Goal: Information Seeking & Learning: Learn about a topic

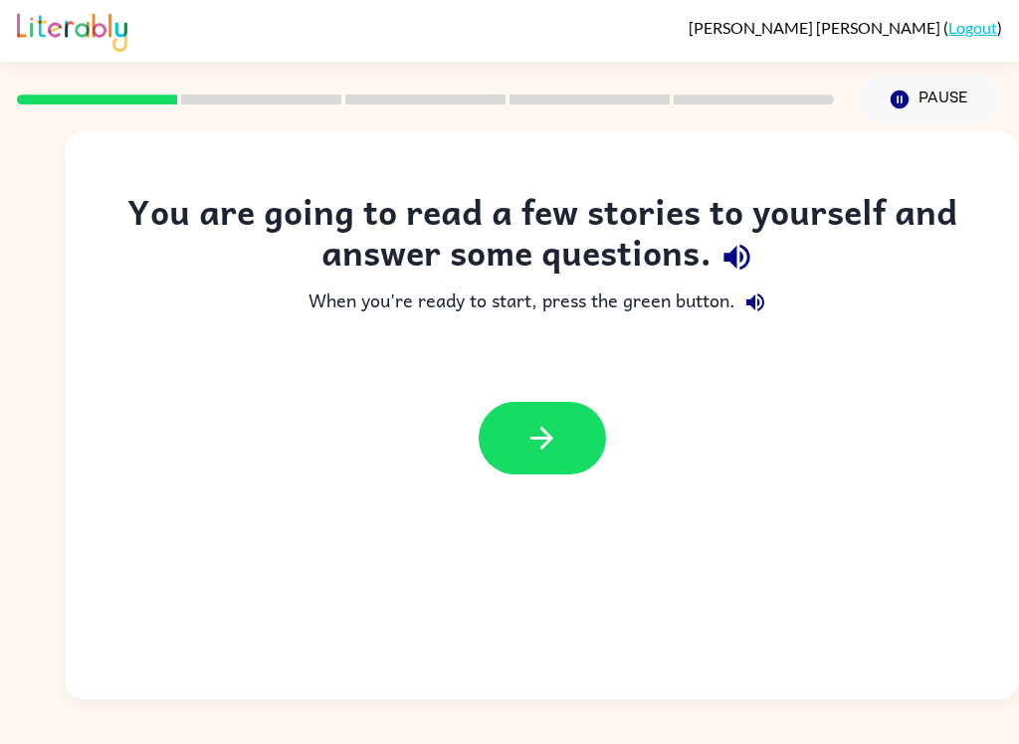
click at [578, 419] on button "button" at bounding box center [541, 438] width 127 height 73
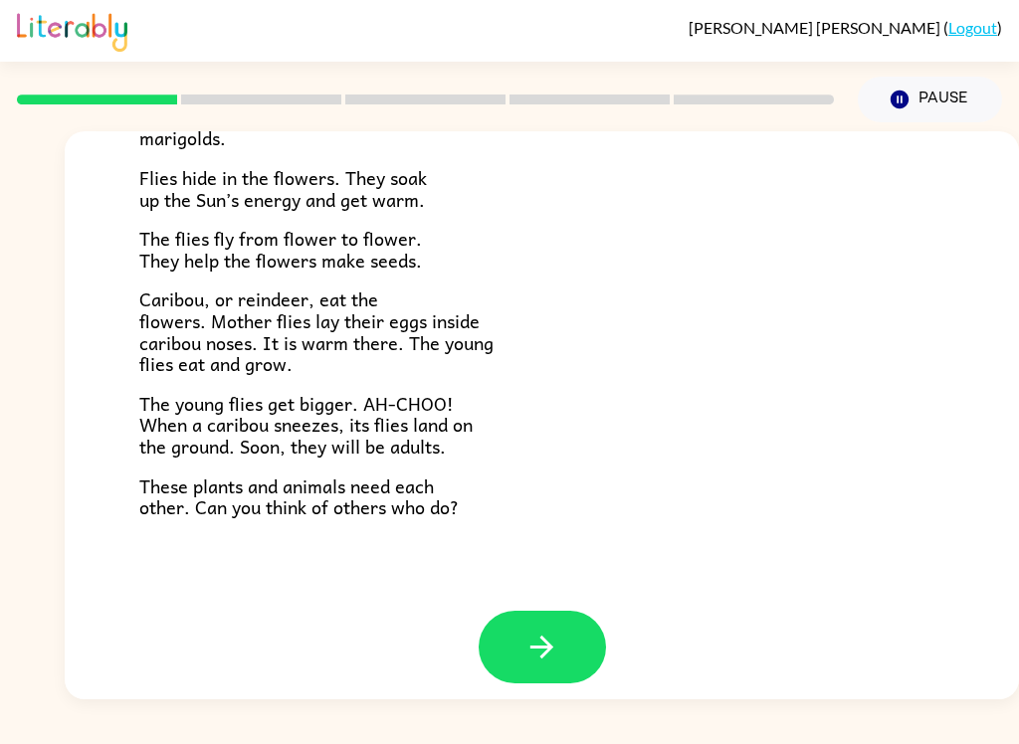
scroll to position [395, 0]
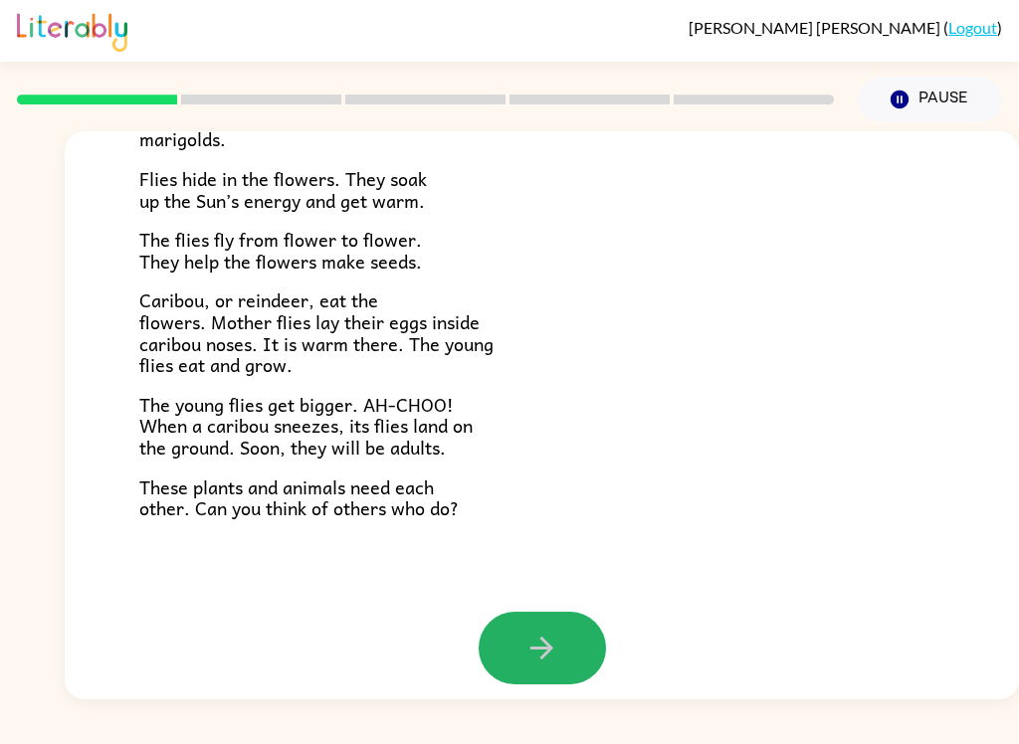
click at [552, 640] on icon "button" at bounding box center [541, 648] width 35 height 35
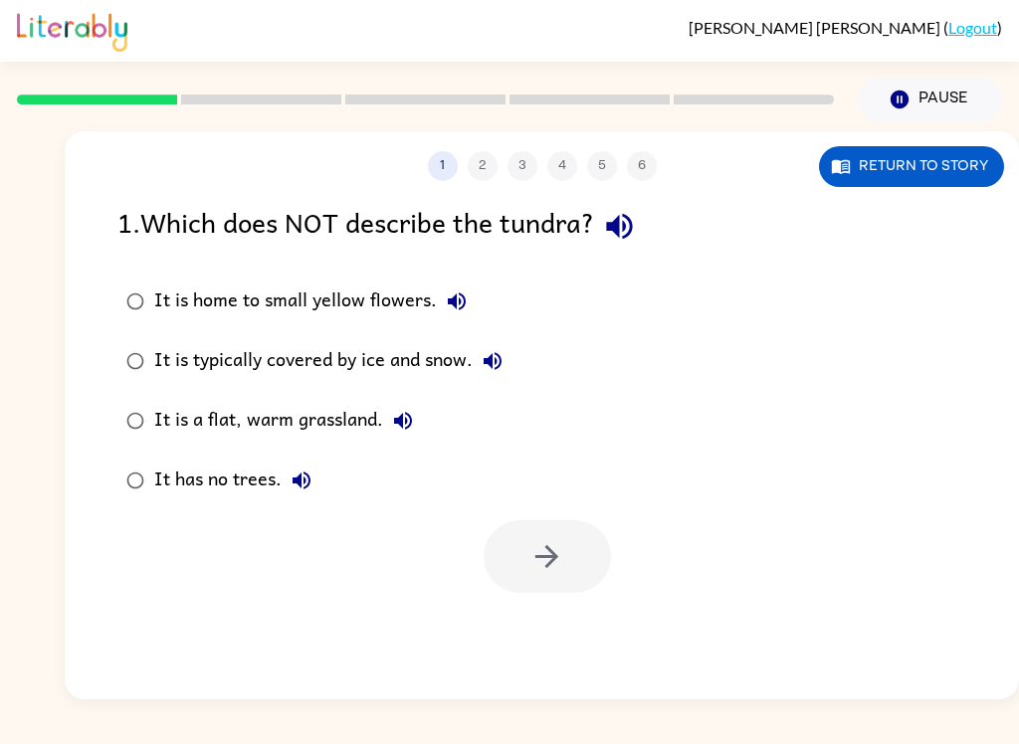
click at [239, 411] on div "It is a flat, warm grassland." at bounding box center [288, 421] width 269 height 40
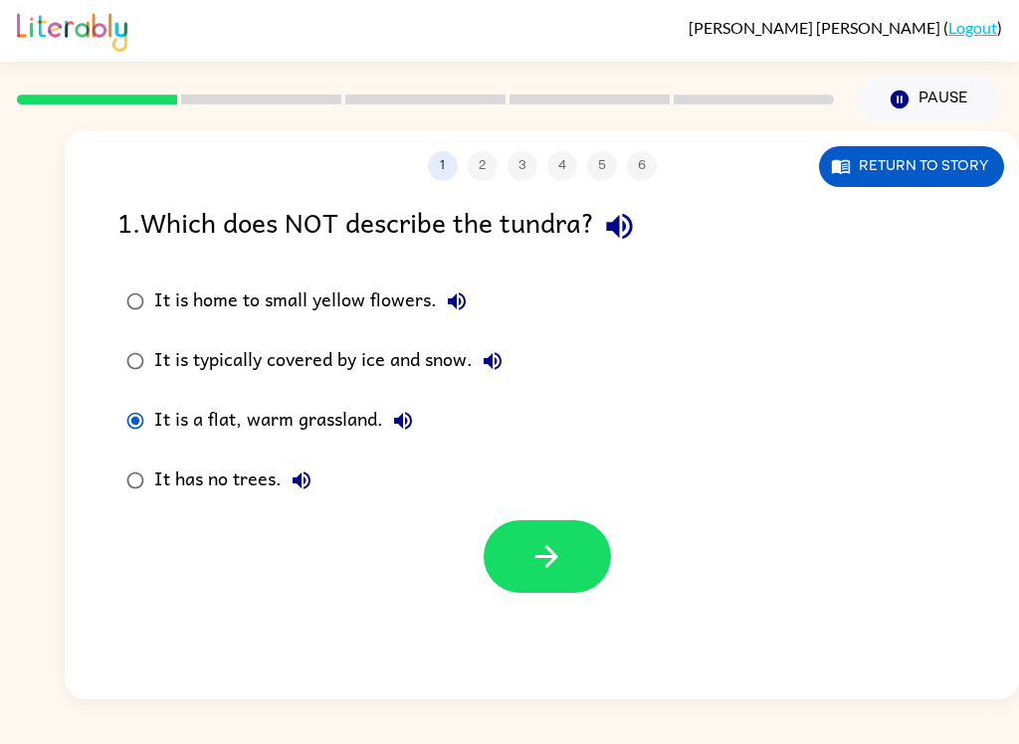
click at [556, 551] on icon "button" at bounding box center [546, 556] width 35 height 35
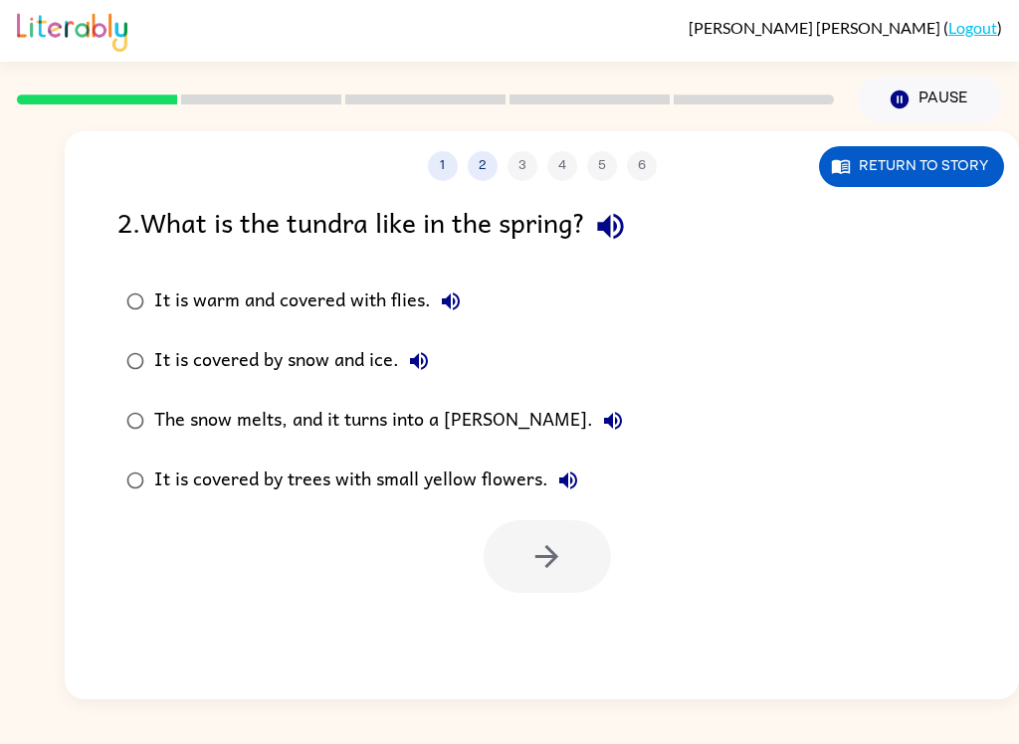
click at [214, 407] on div "The snow melts, and it turns into a [PERSON_NAME]." at bounding box center [393, 421] width 478 height 40
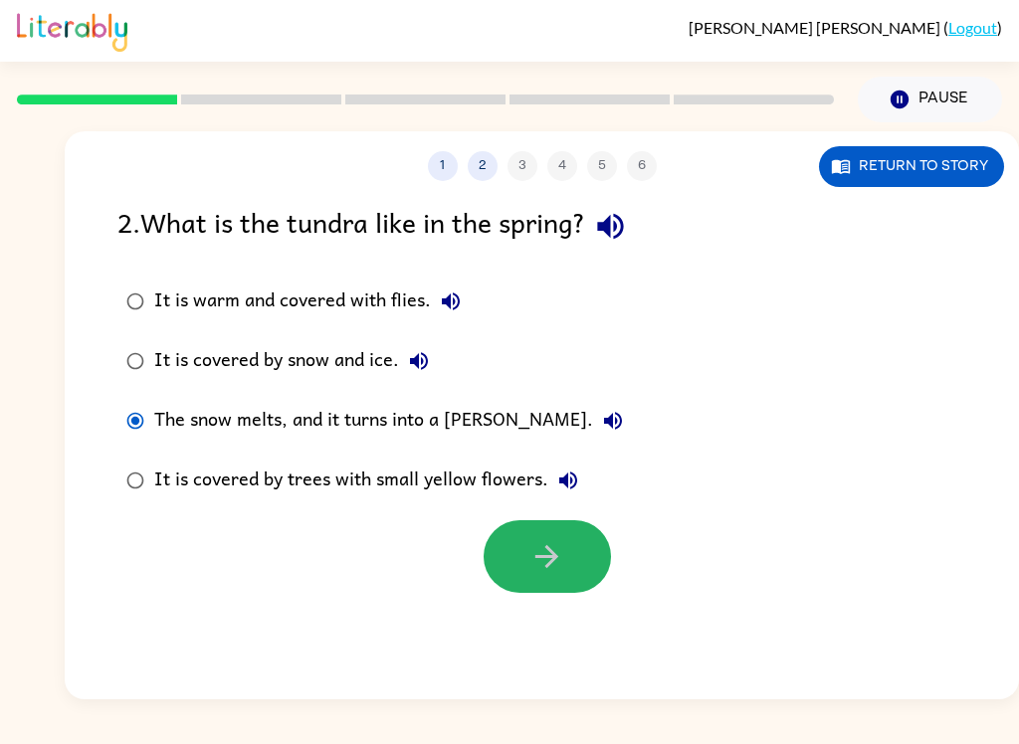
click at [548, 577] on button "button" at bounding box center [546, 556] width 127 height 73
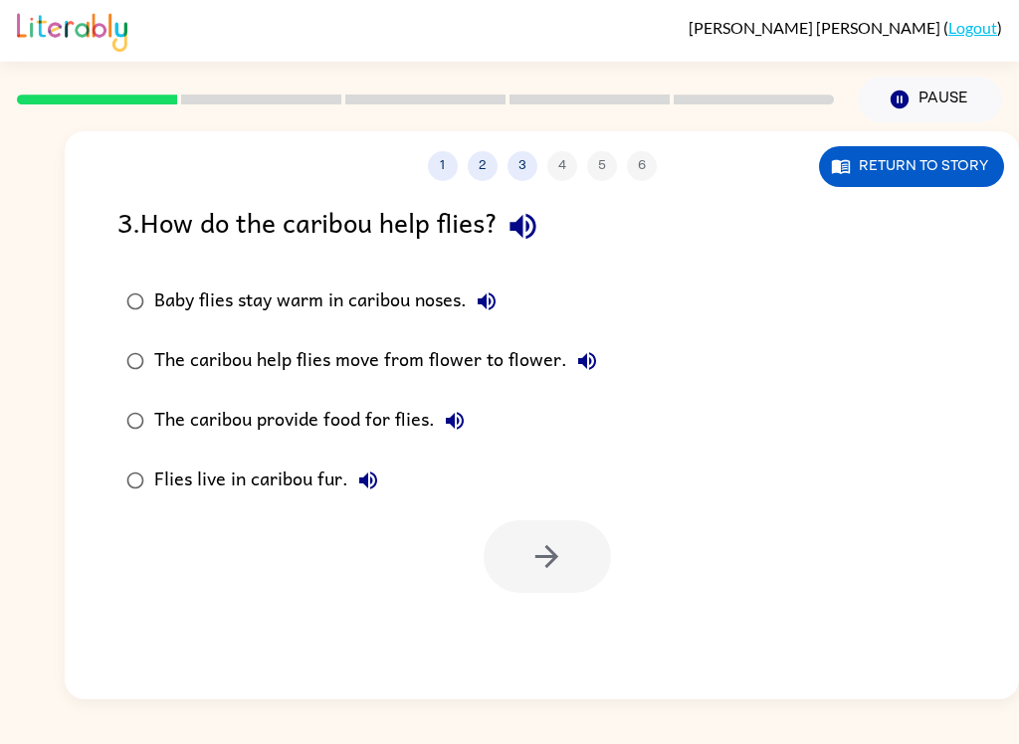
click at [396, 250] on div "3 . How do the caribou help flies?" at bounding box center [541, 226] width 848 height 51
click at [395, 304] on div "Baby flies stay warm in caribou noses." at bounding box center [330, 301] width 352 height 40
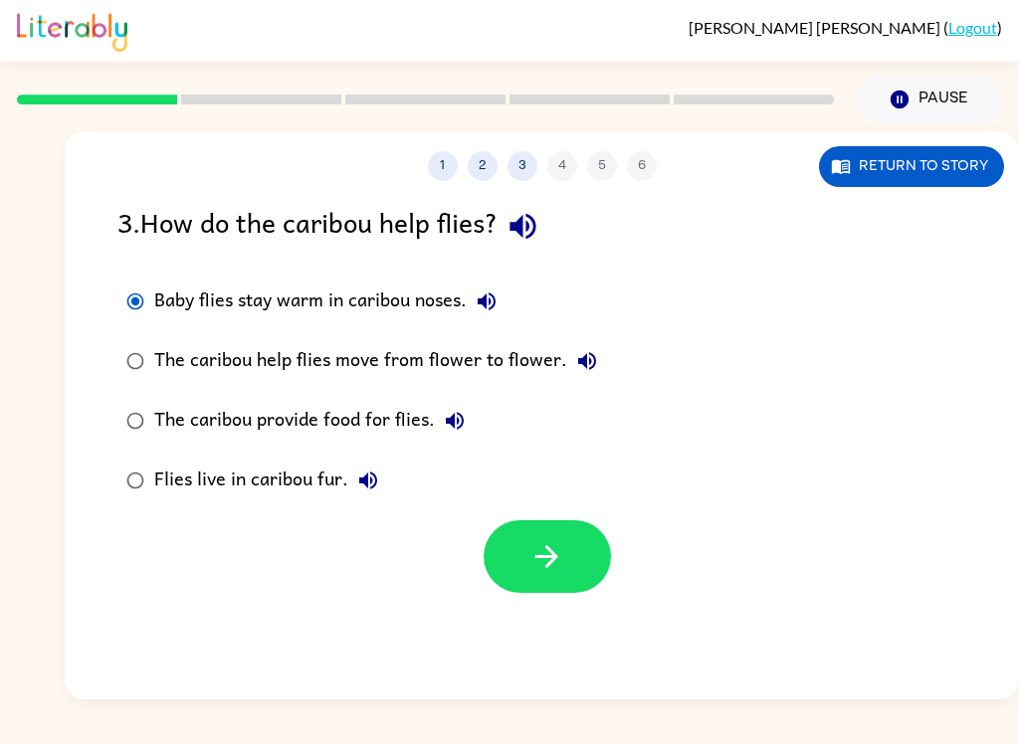
click at [552, 556] on icon "button" at bounding box center [546, 556] width 35 height 35
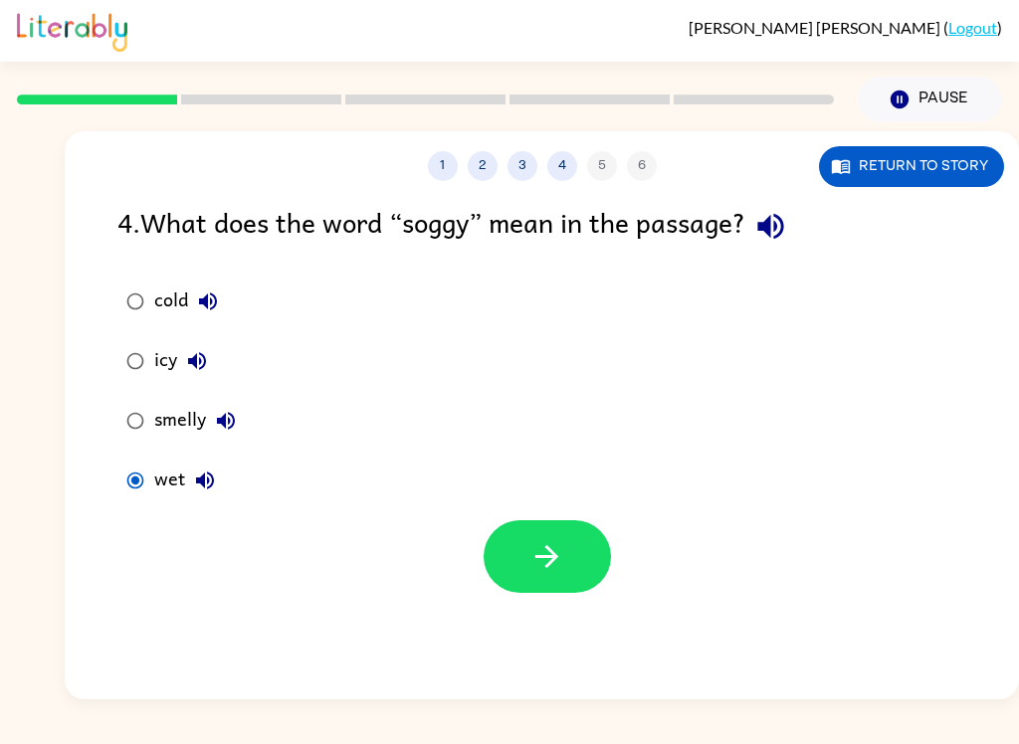
click at [558, 554] on icon "button" at bounding box center [546, 556] width 35 height 35
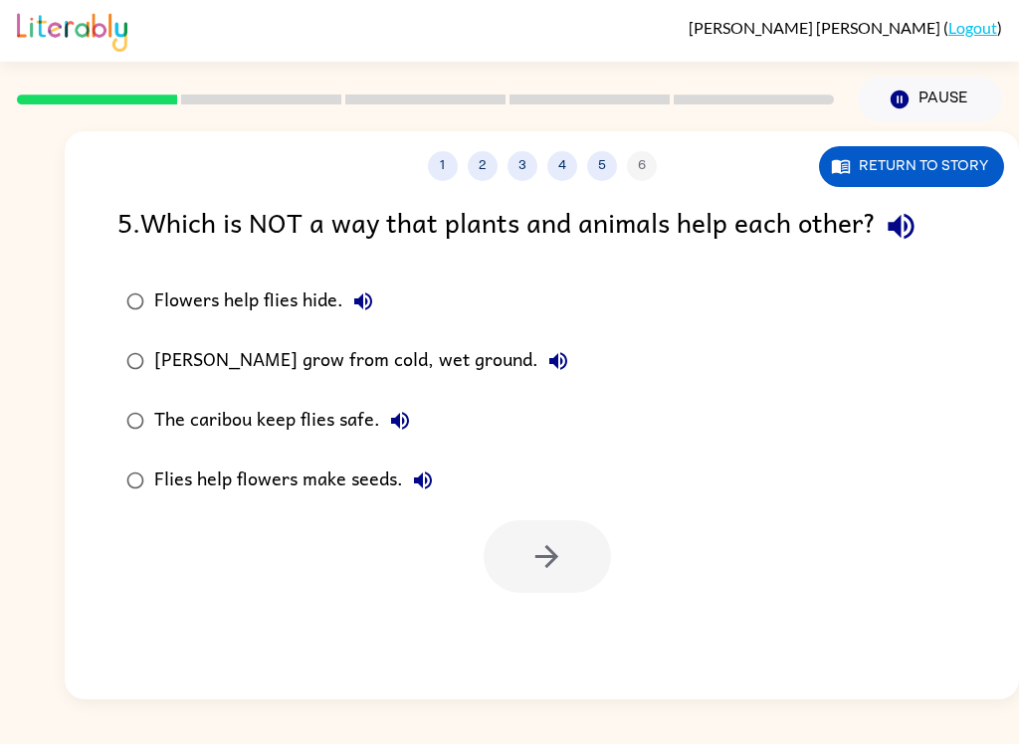
click at [272, 348] on div "[PERSON_NAME] grow from cold, wet ground." at bounding box center [366, 361] width 424 height 40
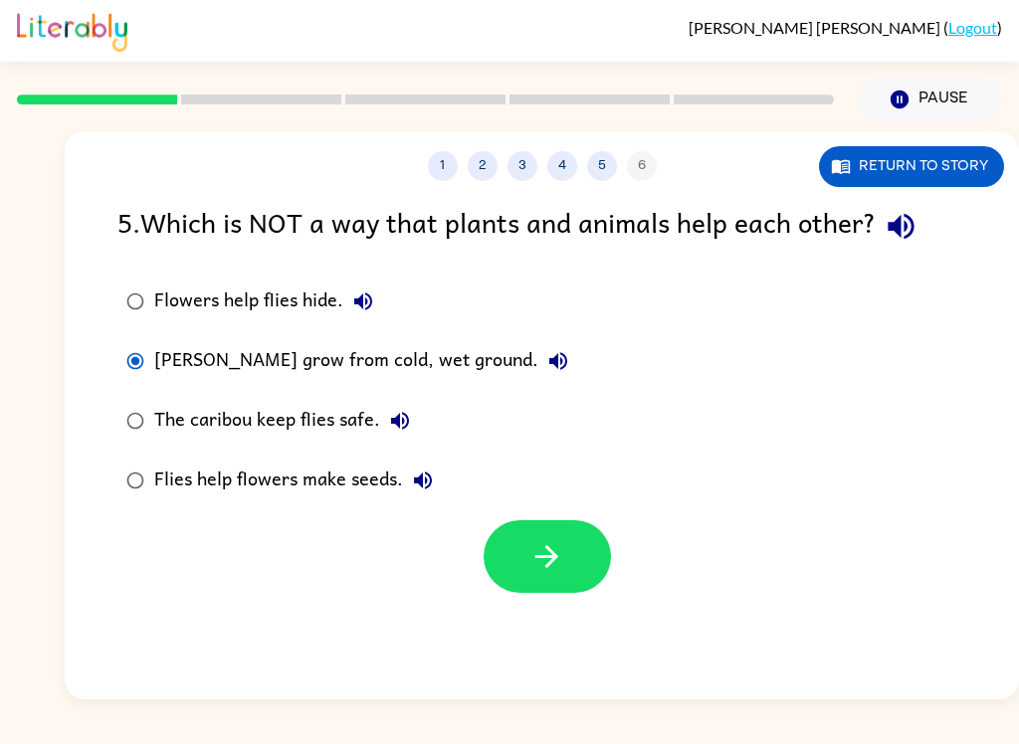
click at [541, 561] on icon "button" at bounding box center [546, 556] width 35 height 35
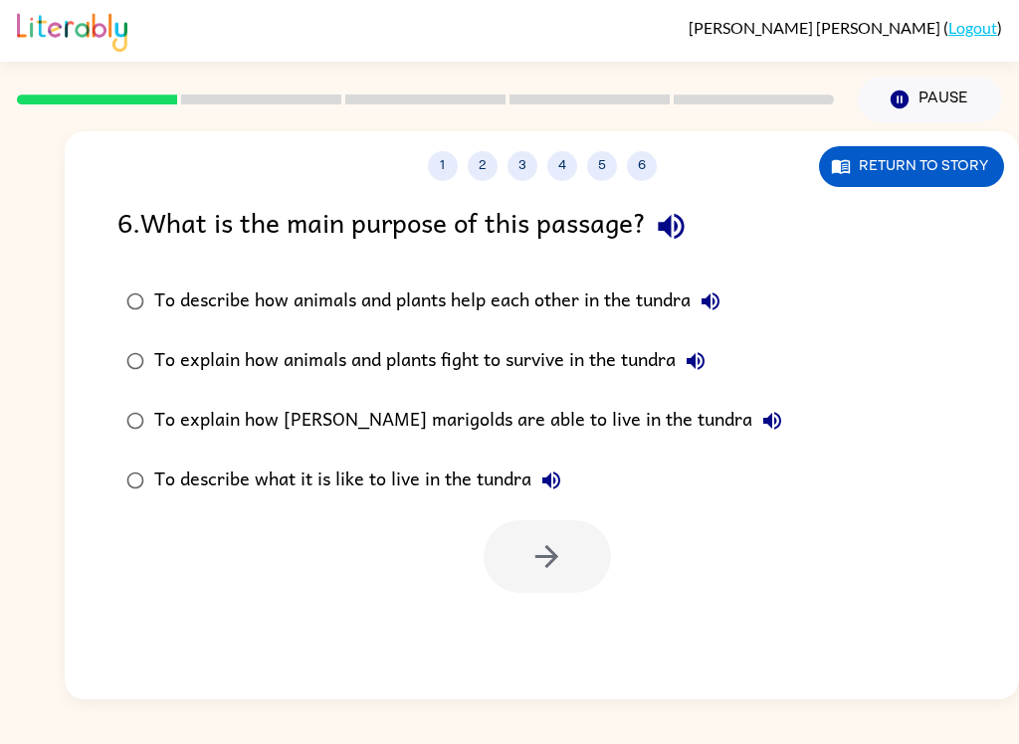
click at [294, 291] on div "To describe how animals and plants help each other in the tundra" at bounding box center [442, 301] width 576 height 40
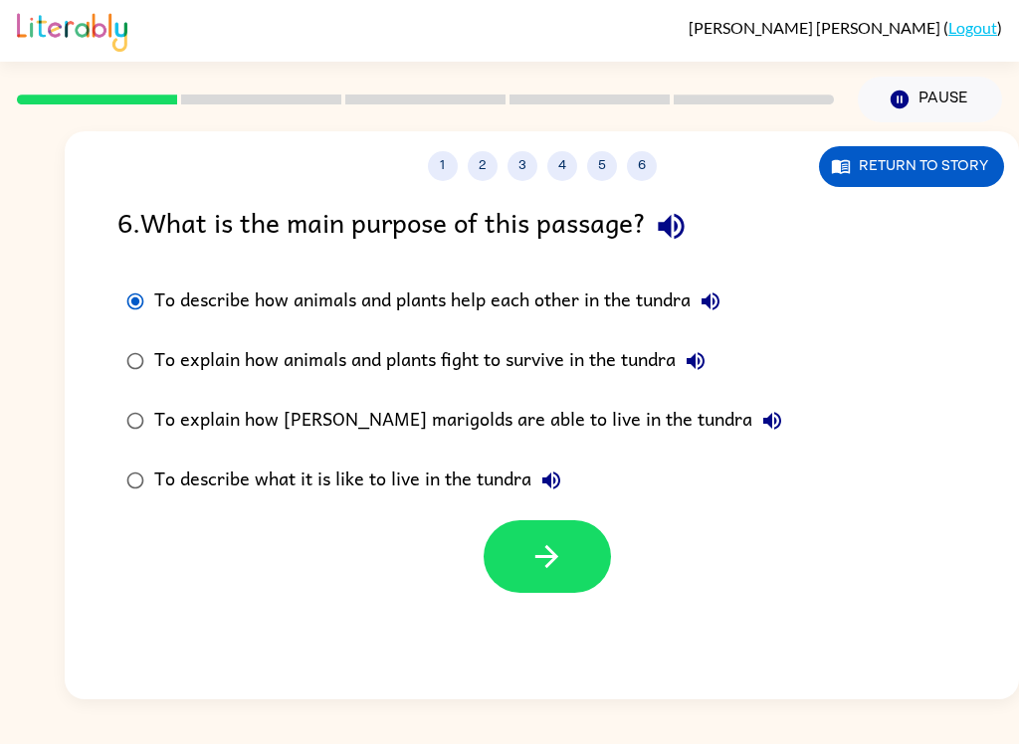
click at [280, 307] on div "To describe how animals and plants help each other in the tundra" at bounding box center [442, 301] width 576 height 40
click at [533, 539] on button "button" at bounding box center [546, 556] width 127 height 73
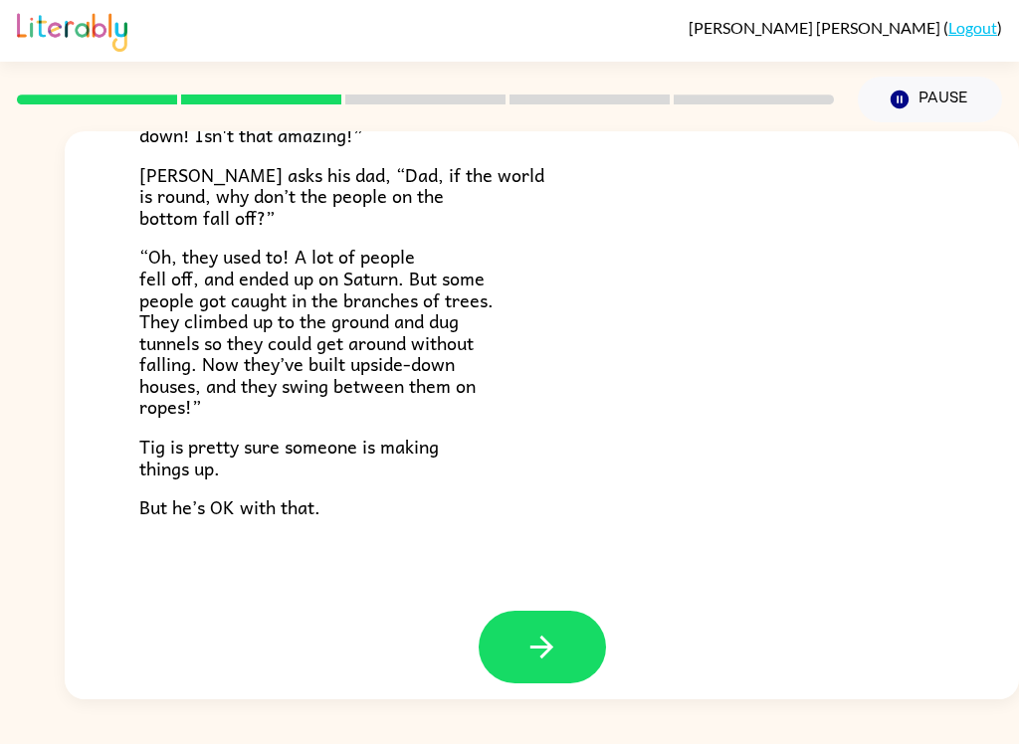
scroll to position [559, 0]
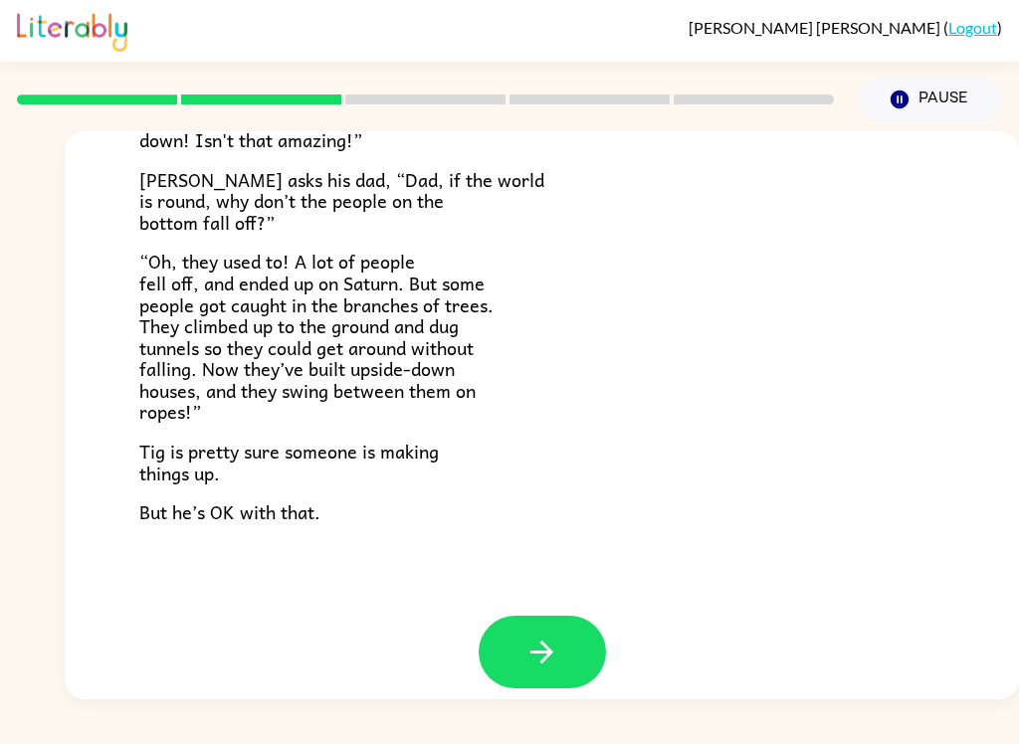
click at [538, 635] on icon "button" at bounding box center [541, 652] width 35 height 35
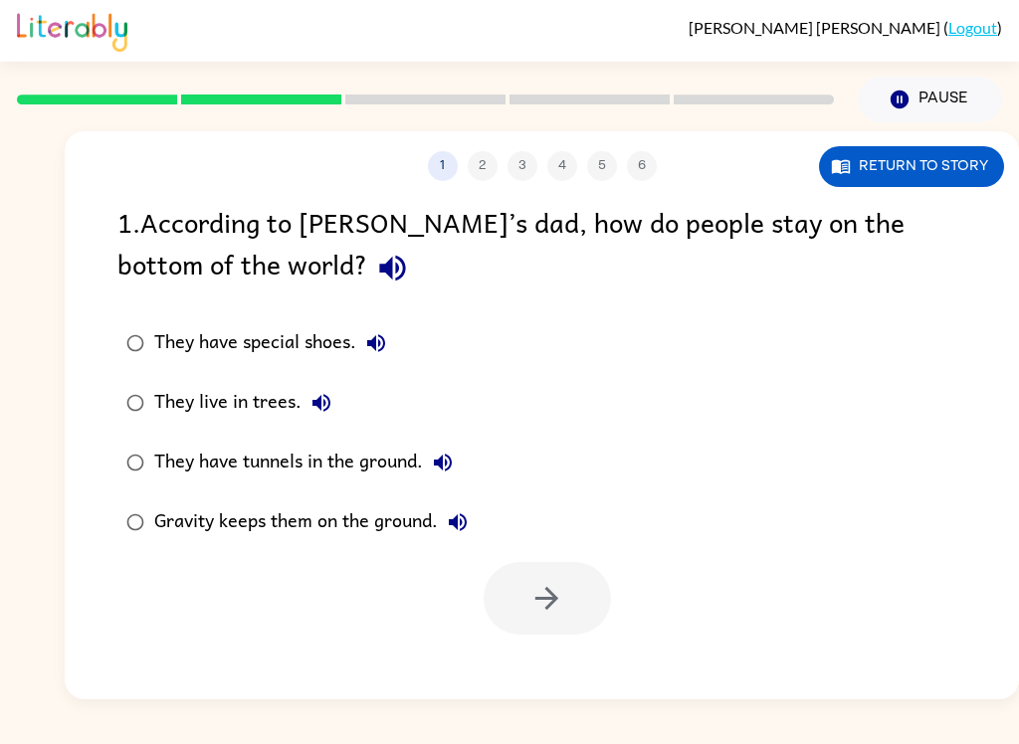
click at [171, 522] on div "Gravity keeps them on the ground." at bounding box center [315, 522] width 323 height 40
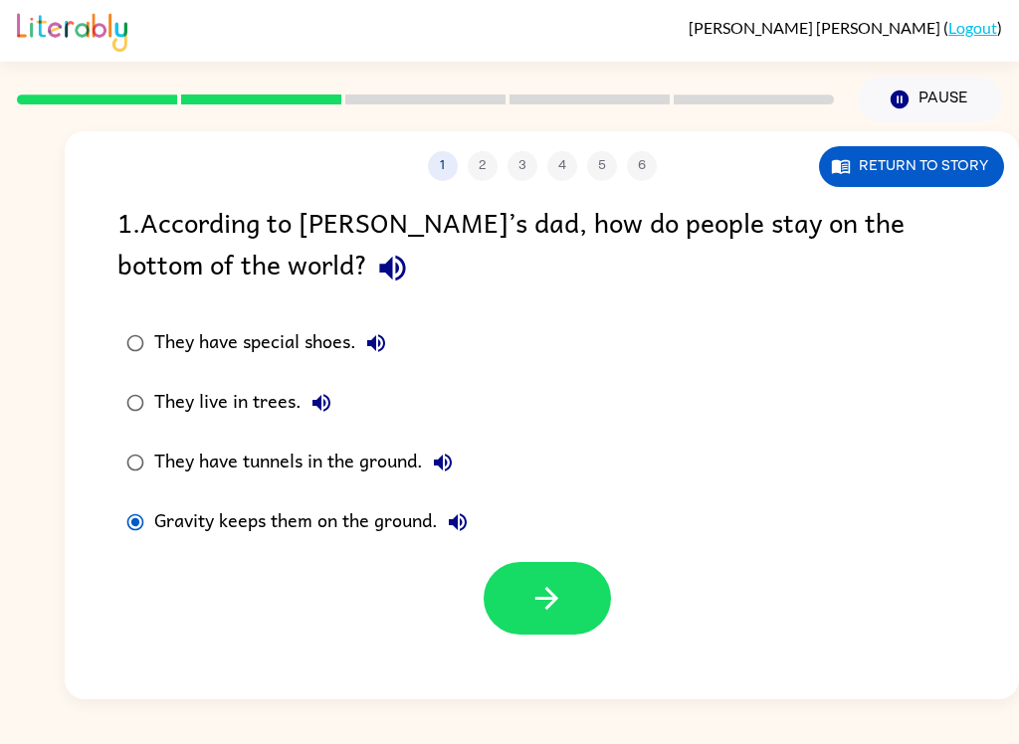
click at [564, 601] on button "button" at bounding box center [546, 598] width 127 height 73
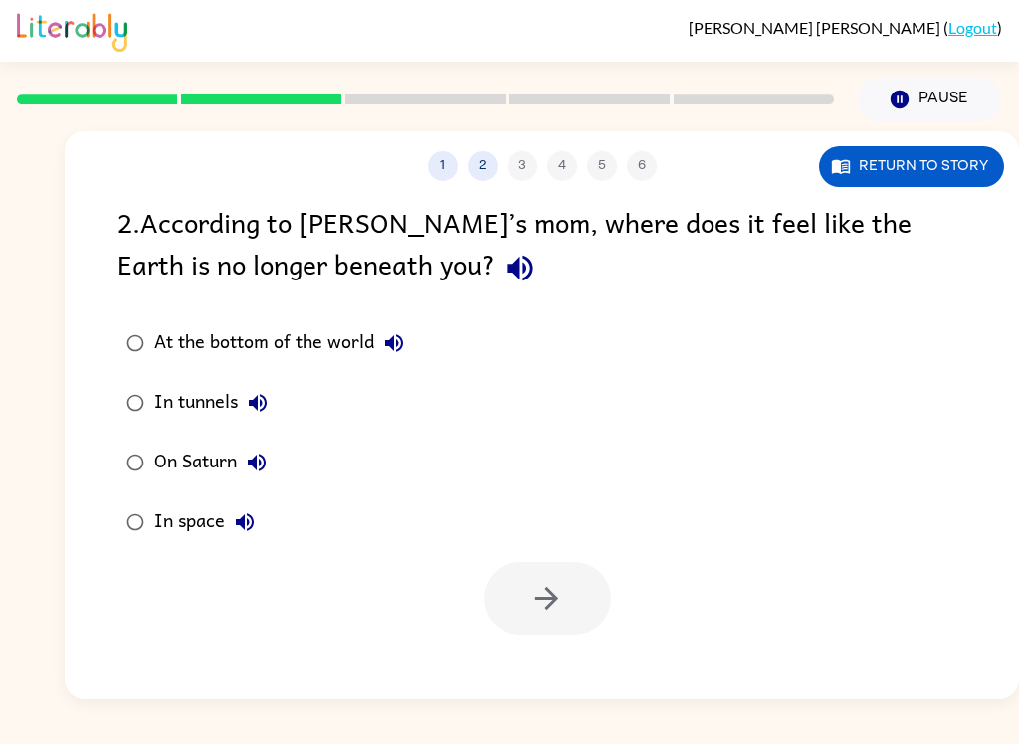
click at [246, 534] on icon "button" at bounding box center [245, 522] width 24 height 24
click at [188, 525] on div "In space" at bounding box center [209, 522] width 110 height 40
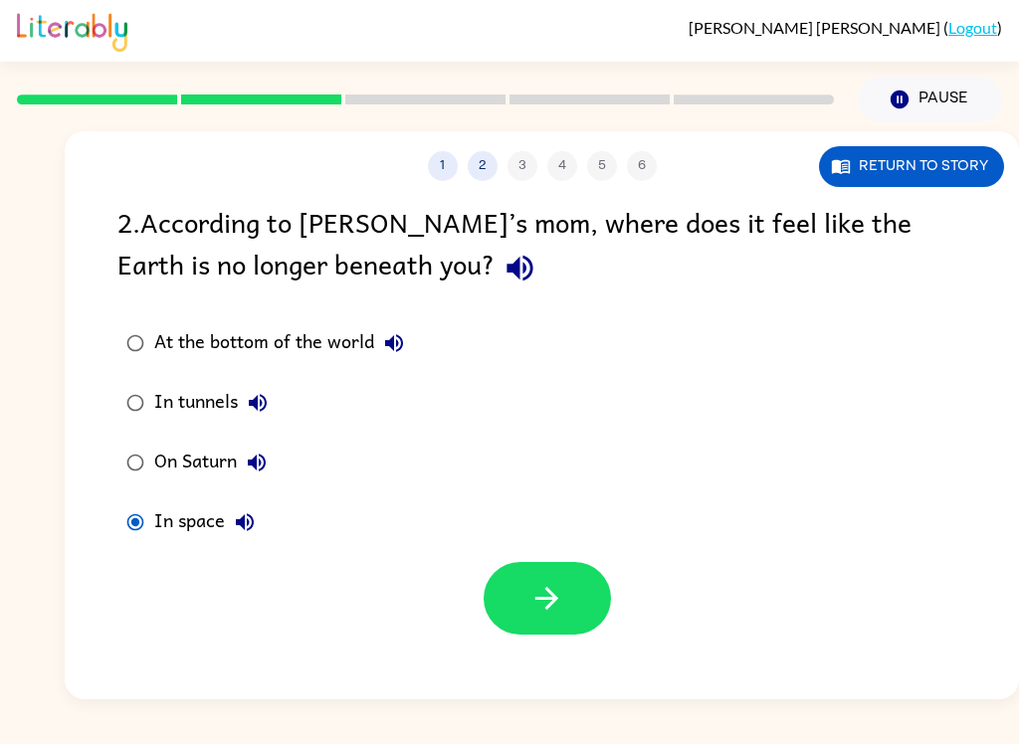
click at [564, 590] on button "button" at bounding box center [546, 598] width 127 height 73
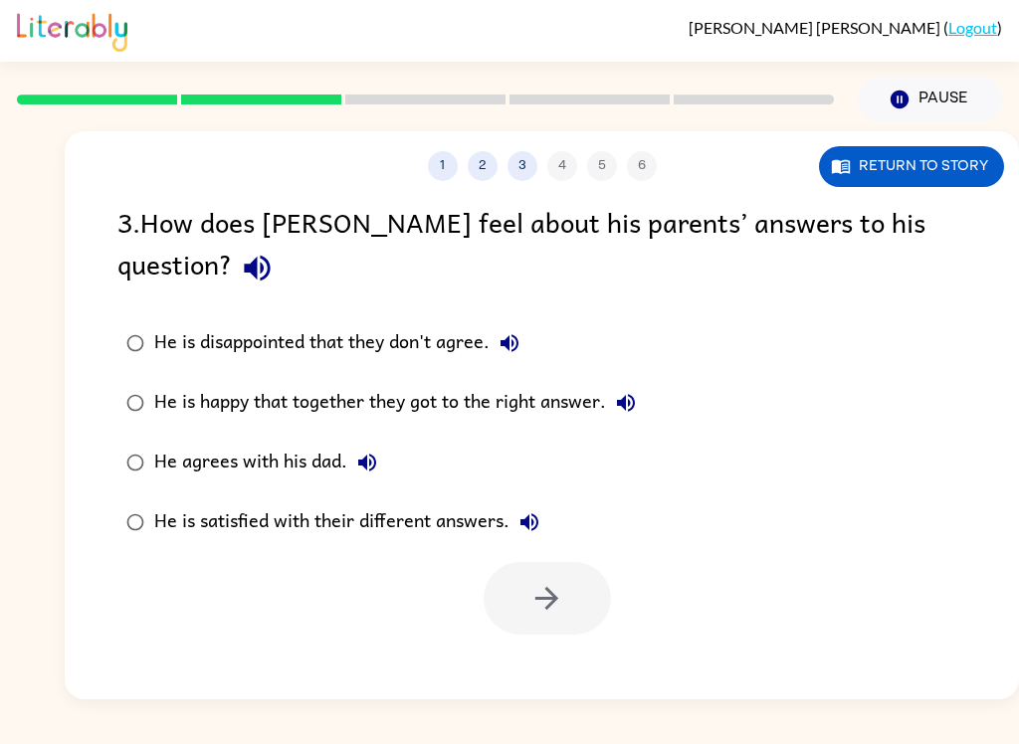
click at [209, 502] on div "He is satisfied with their different answers." at bounding box center [351, 522] width 395 height 40
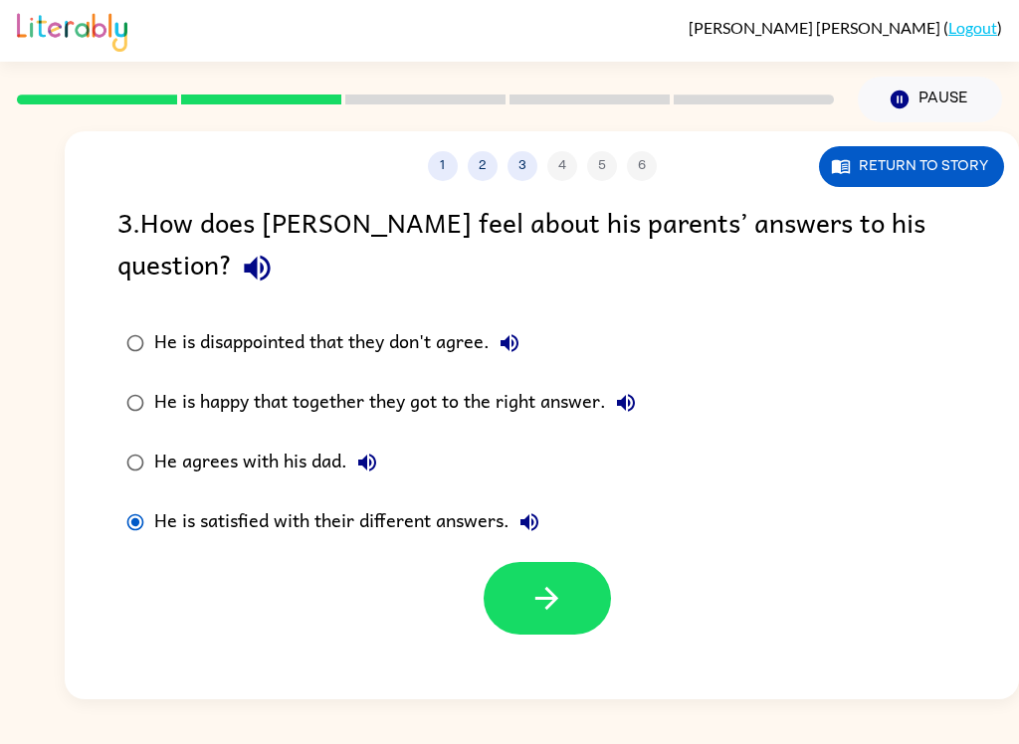
click at [527, 562] on button "button" at bounding box center [546, 598] width 127 height 73
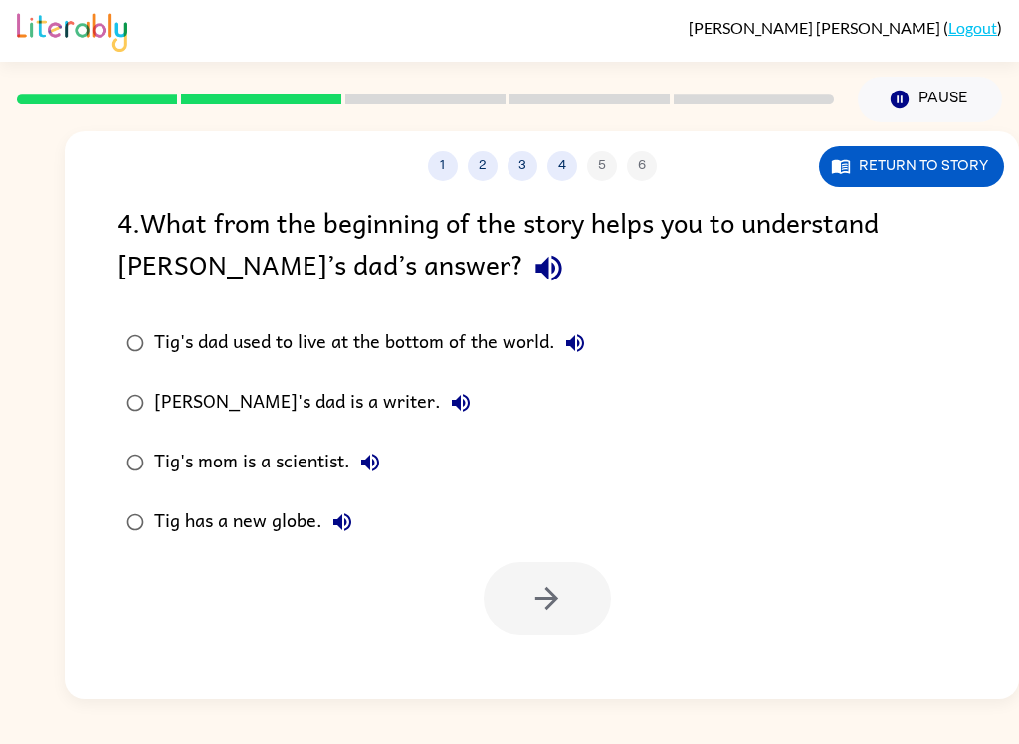
click at [188, 416] on div "[PERSON_NAME]'s dad is a writer." at bounding box center [317, 403] width 326 height 40
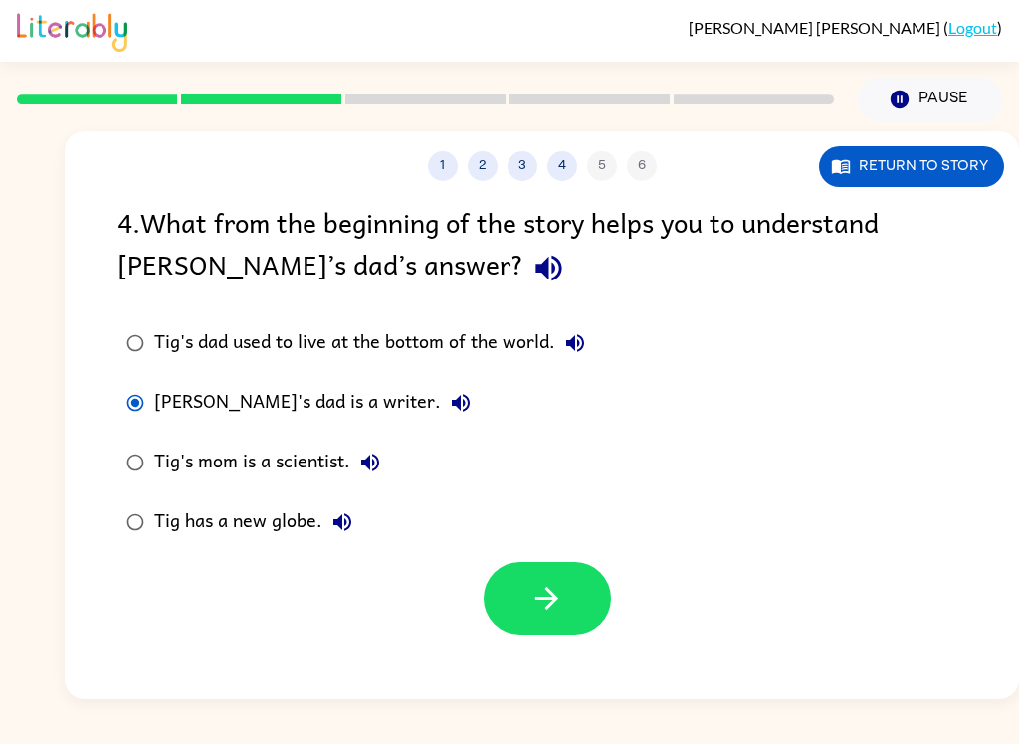
click at [529, 604] on icon "button" at bounding box center [546, 598] width 35 height 35
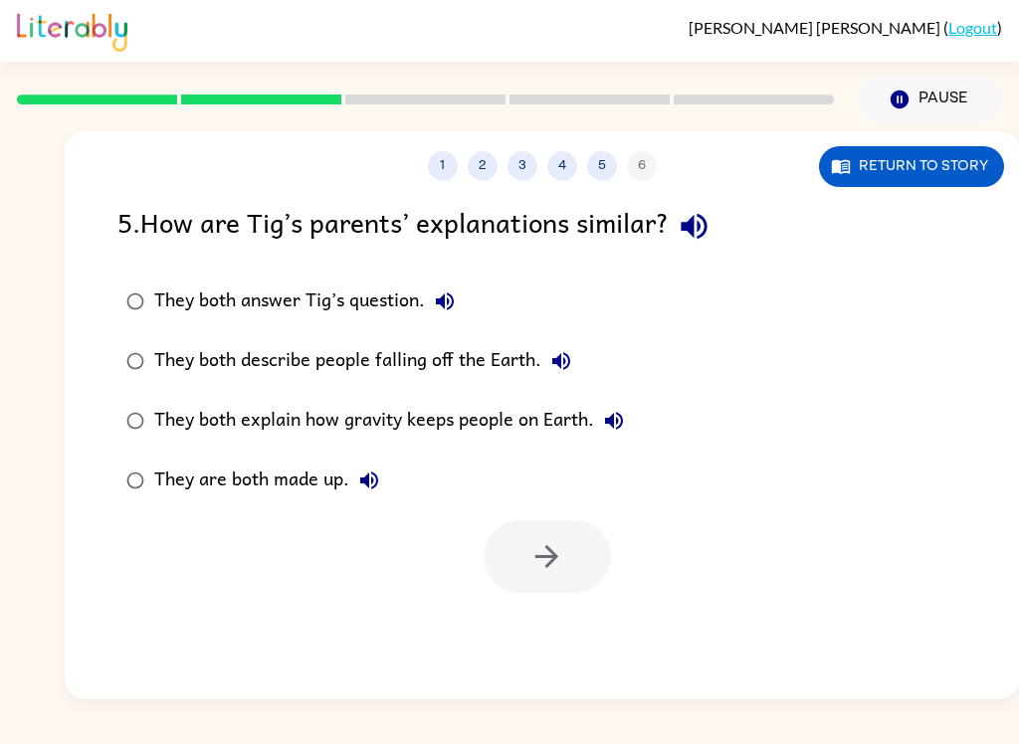
click at [169, 305] on div "They both answer Tig’s question." at bounding box center [309, 301] width 310 height 40
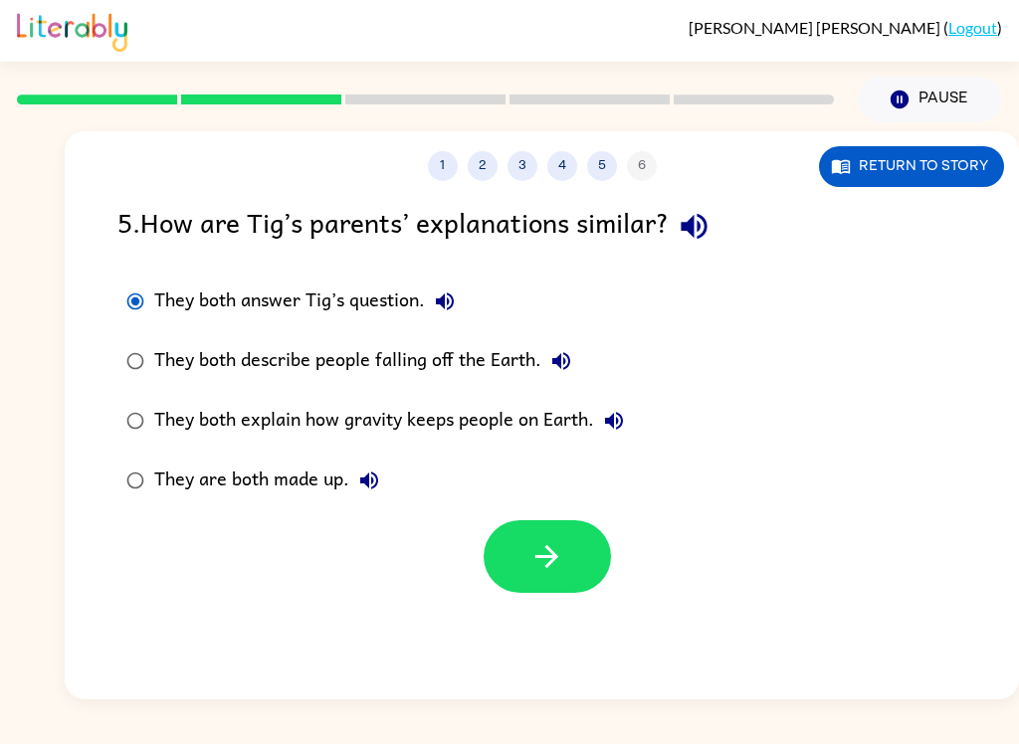
click at [567, 577] on button "button" at bounding box center [546, 556] width 127 height 73
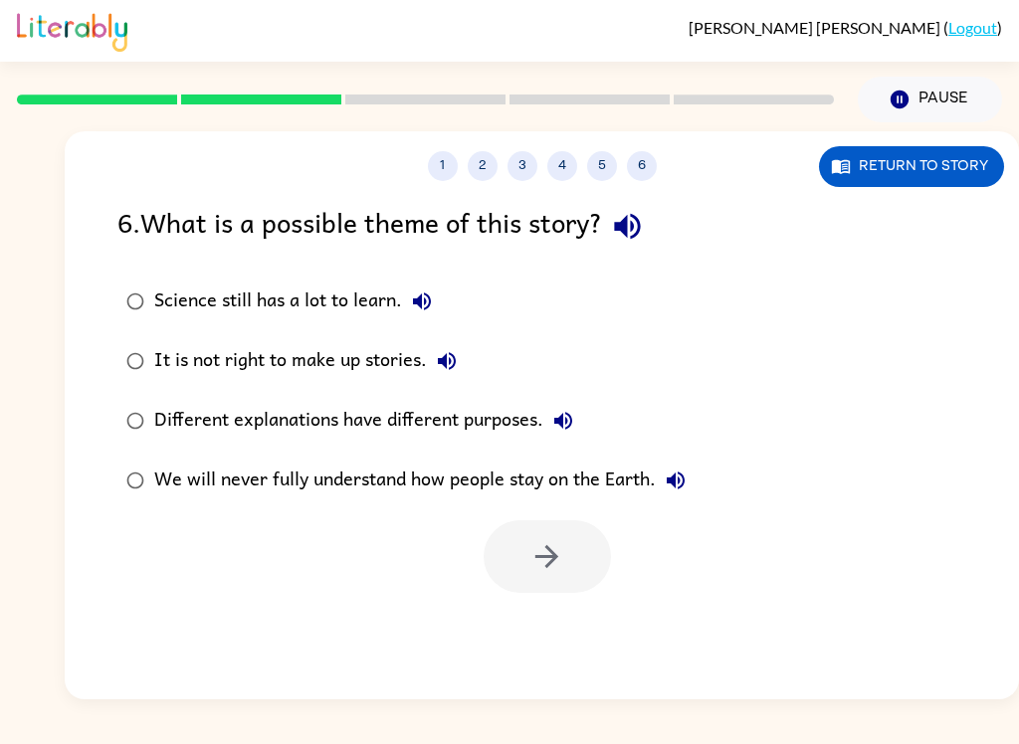
click at [280, 297] on div "Science still has a lot to learn." at bounding box center [297, 301] width 287 height 40
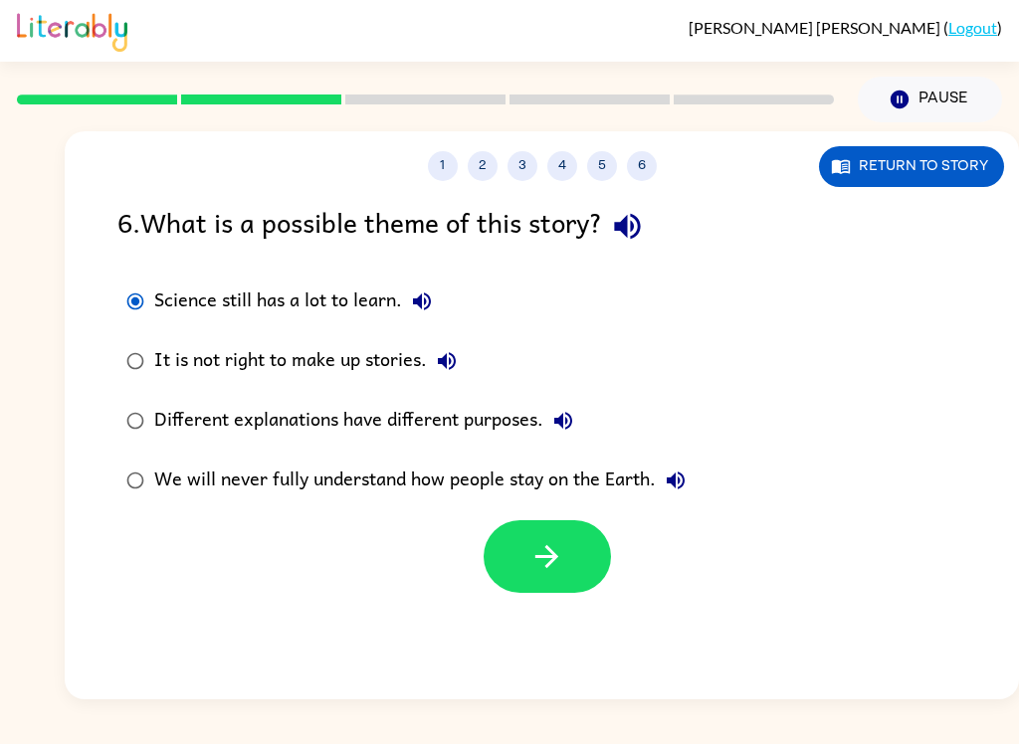
click at [560, 555] on icon "button" at bounding box center [546, 556] width 35 height 35
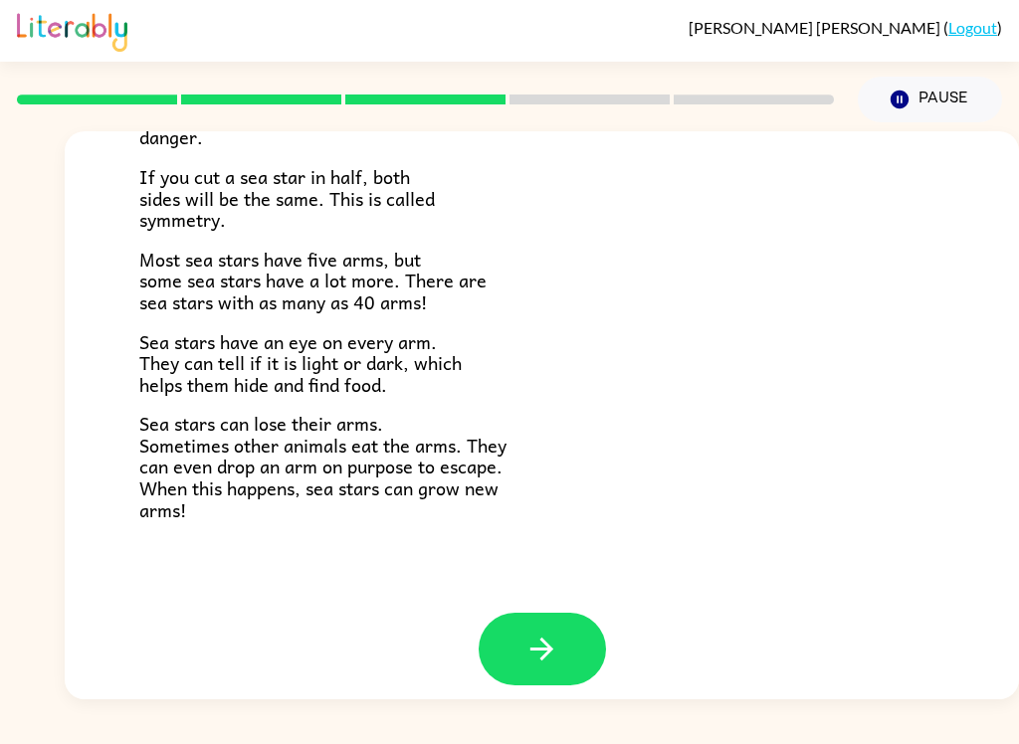
scroll to position [556, 0]
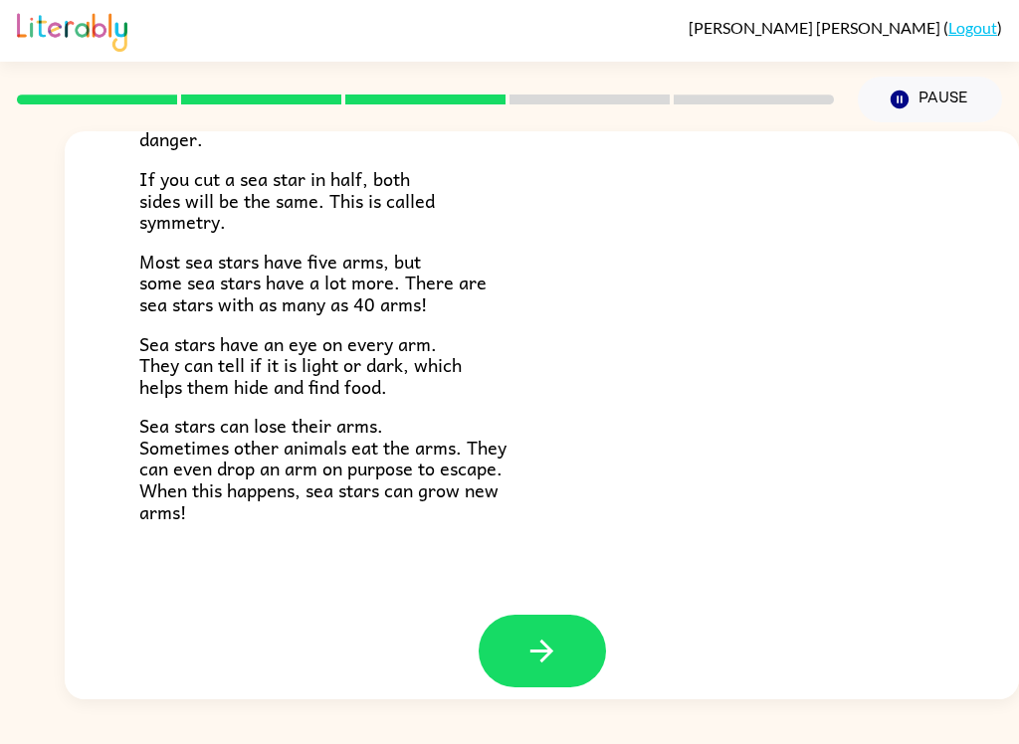
click at [543, 636] on icon "button" at bounding box center [541, 651] width 35 height 35
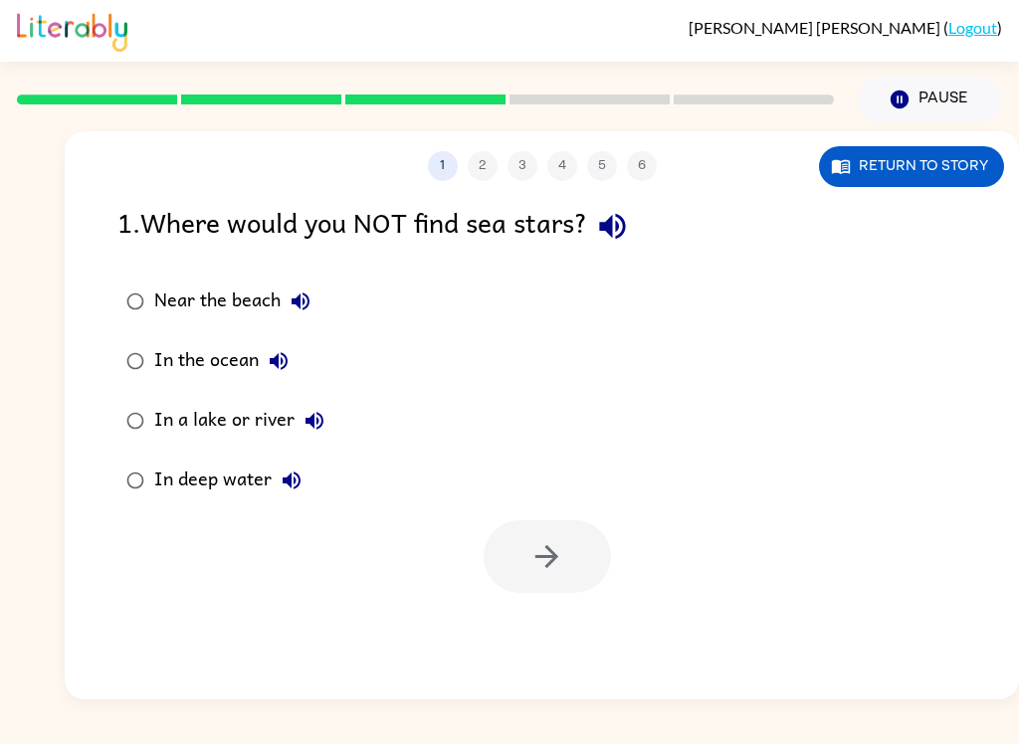
scroll to position [0, 0]
click at [177, 406] on div "In a lake or river" at bounding box center [244, 421] width 180 height 40
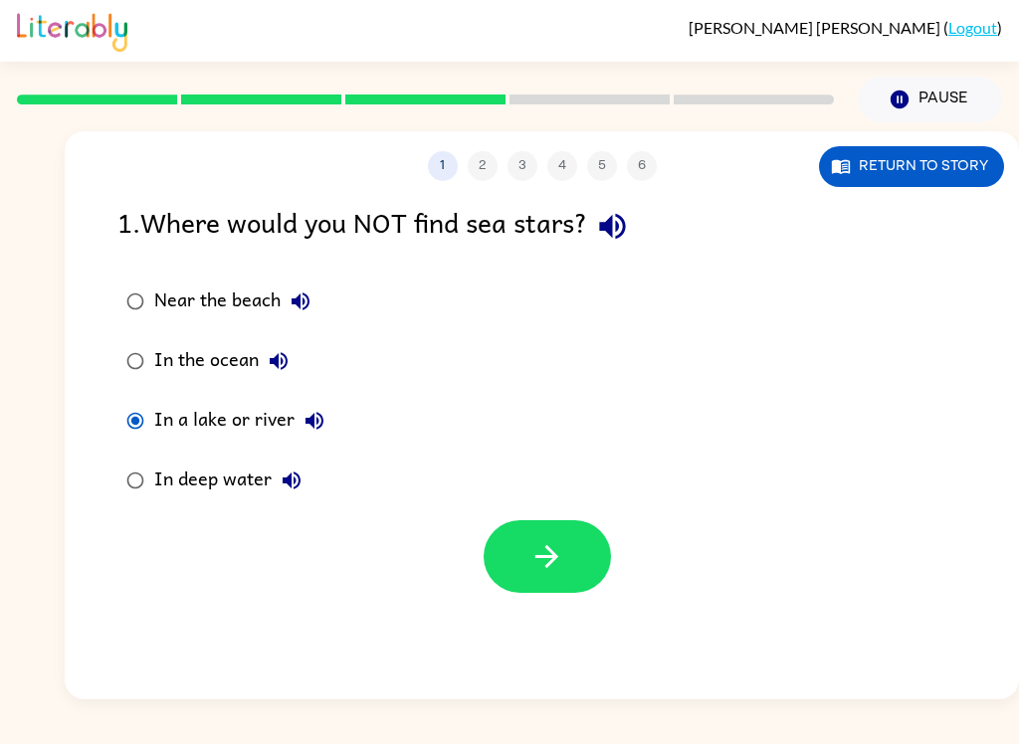
click at [533, 560] on icon "button" at bounding box center [546, 556] width 35 height 35
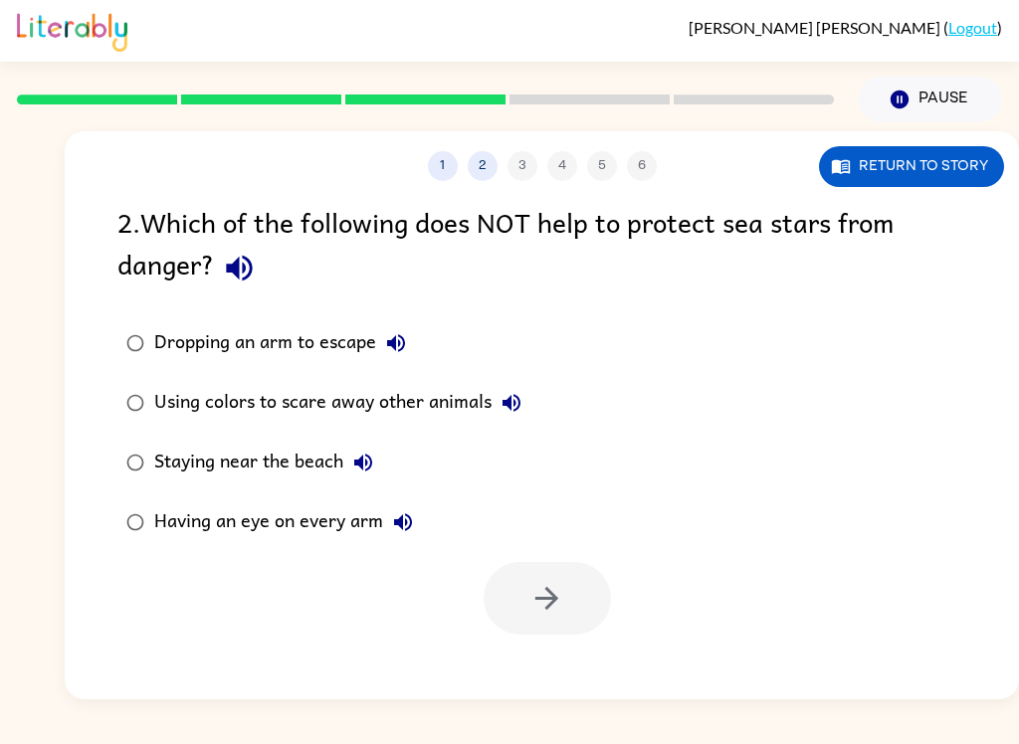
click at [406, 408] on div "Using colors to scare away other animals" at bounding box center [342, 403] width 377 height 40
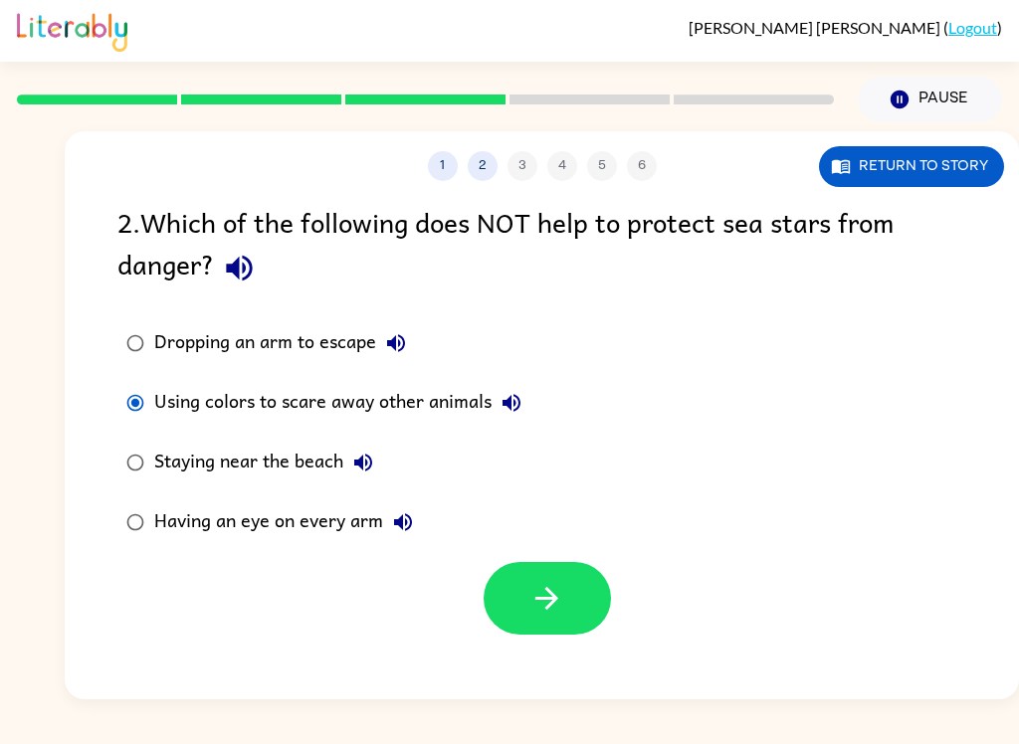
click at [550, 611] on icon "button" at bounding box center [546, 598] width 35 height 35
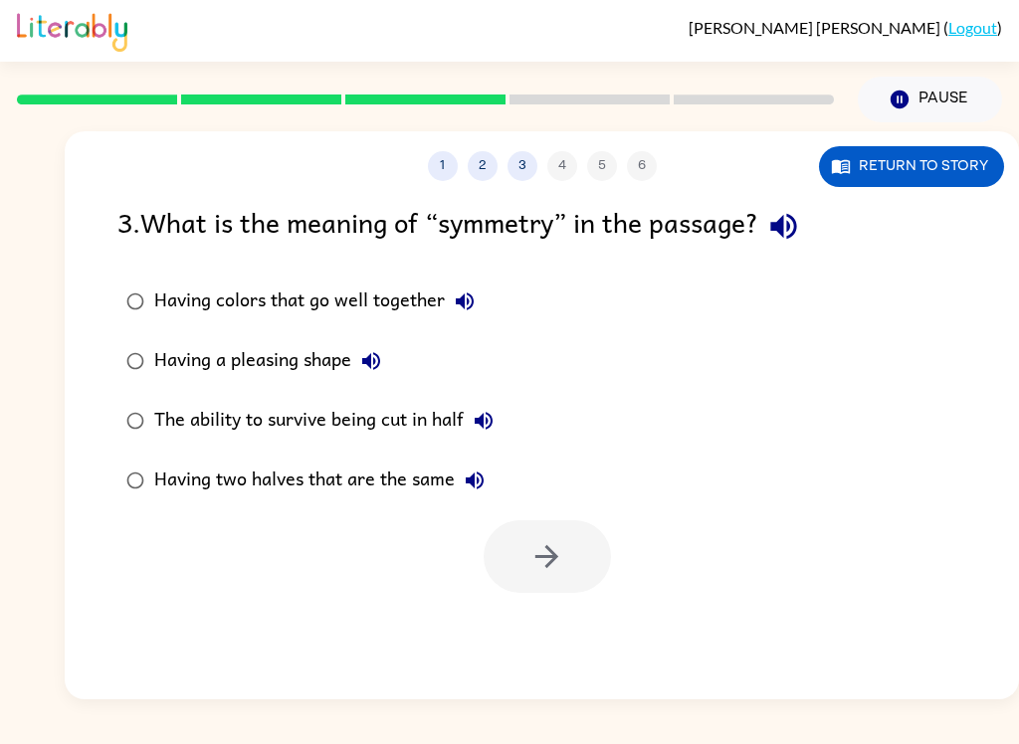
click at [178, 486] on div "Having two halves that are the same" at bounding box center [324, 481] width 340 height 40
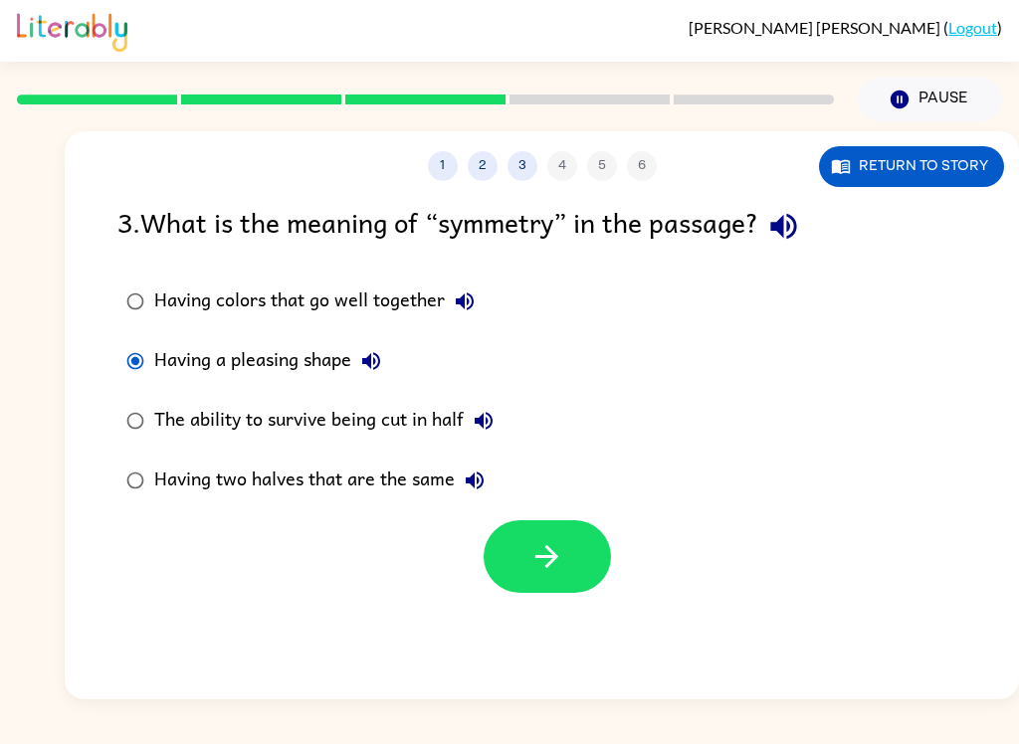
click at [151, 401] on label "The ability to survive being cut in half" at bounding box center [309, 421] width 407 height 60
click at [566, 543] on button "button" at bounding box center [546, 556] width 127 height 73
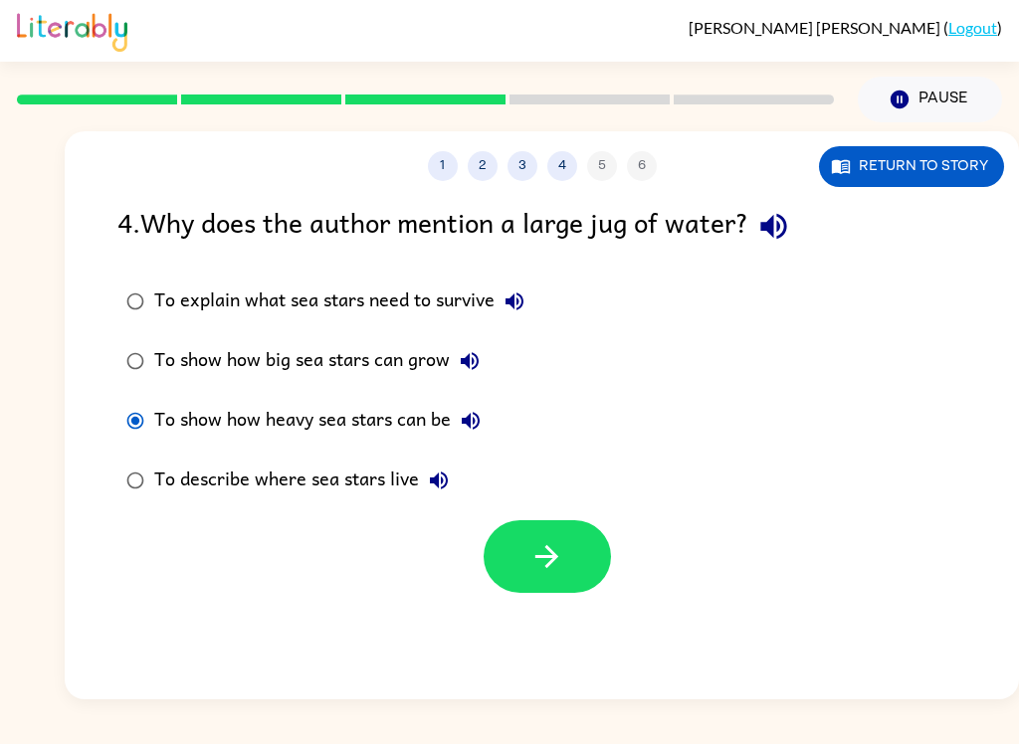
click at [547, 556] on icon "button" at bounding box center [546, 556] width 35 height 35
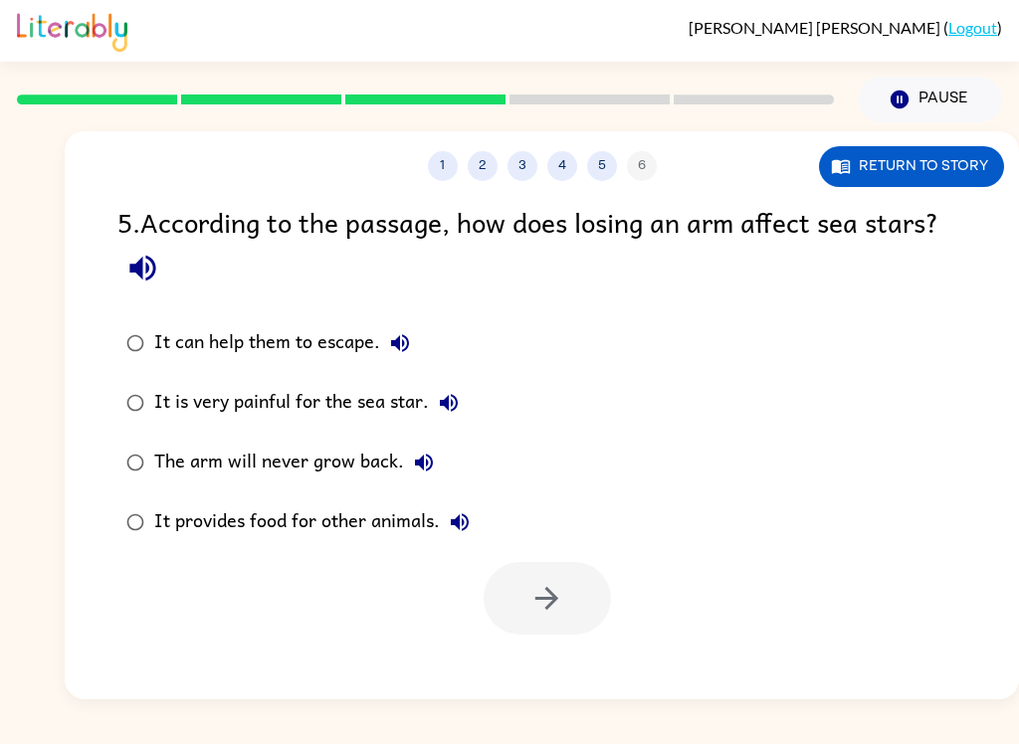
click at [312, 427] on label "It is very painful for the sea star." at bounding box center [297, 403] width 383 height 60
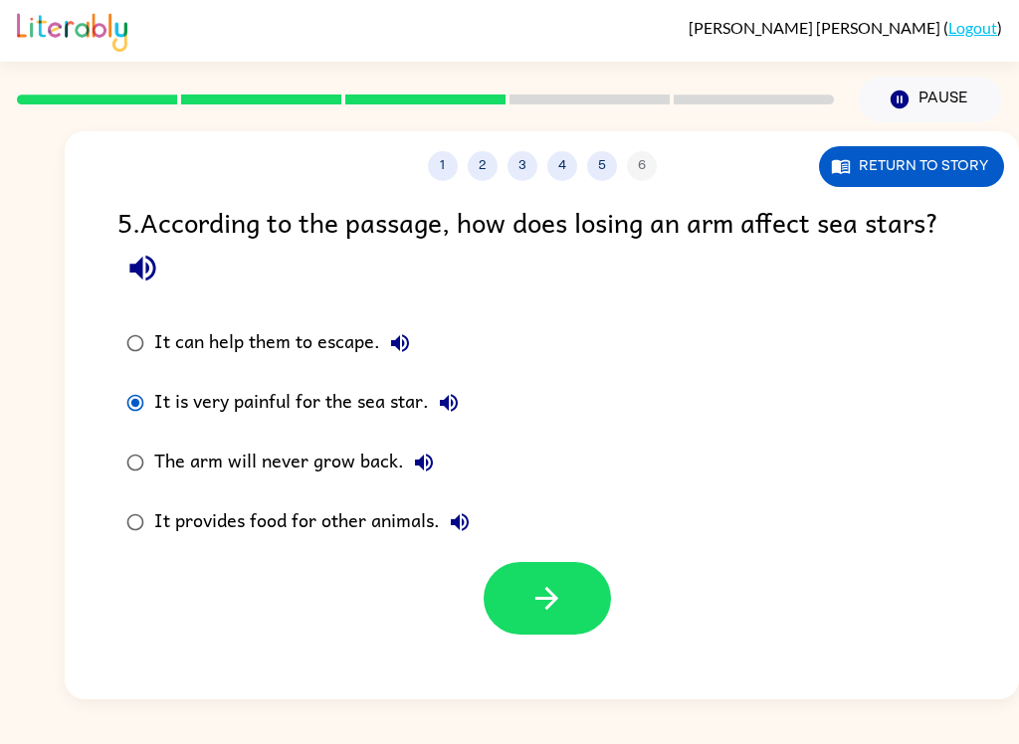
click at [239, 343] on div "It can help them to escape." at bounding box center [287, 343] width 266 height 40
click at [559, 570] on button "button" at bounding box center [546, 598] width 127 height 73
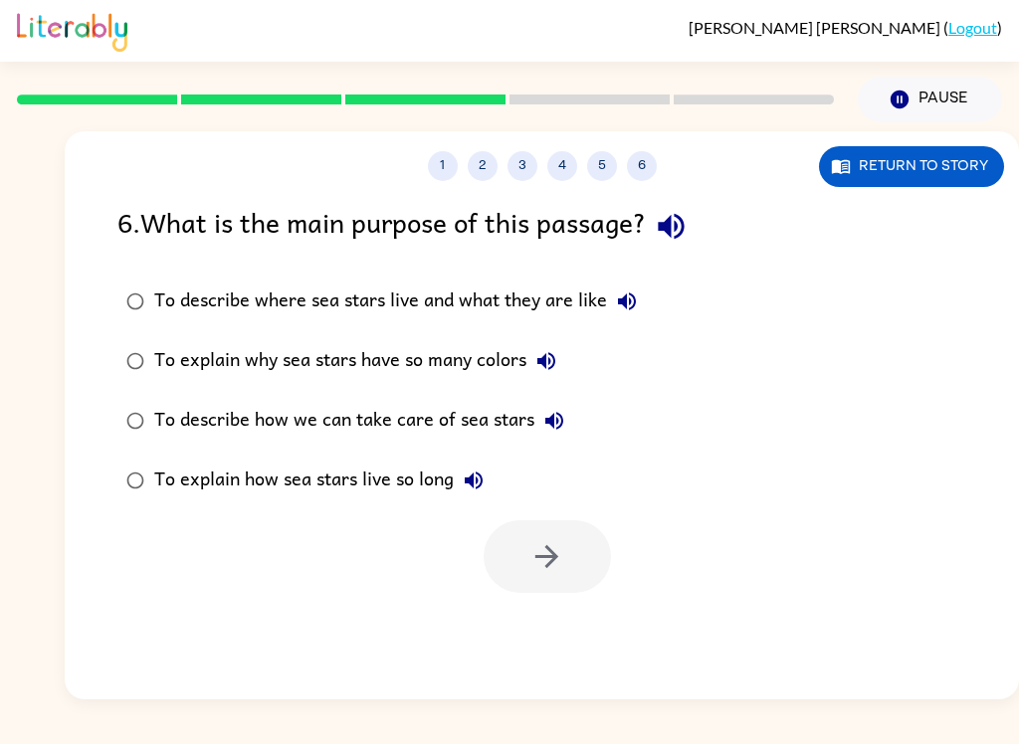
click at [483, 312] on div "To describe where sea stars live and what they are like" at bounding box center [400, 301] width 492 height 40
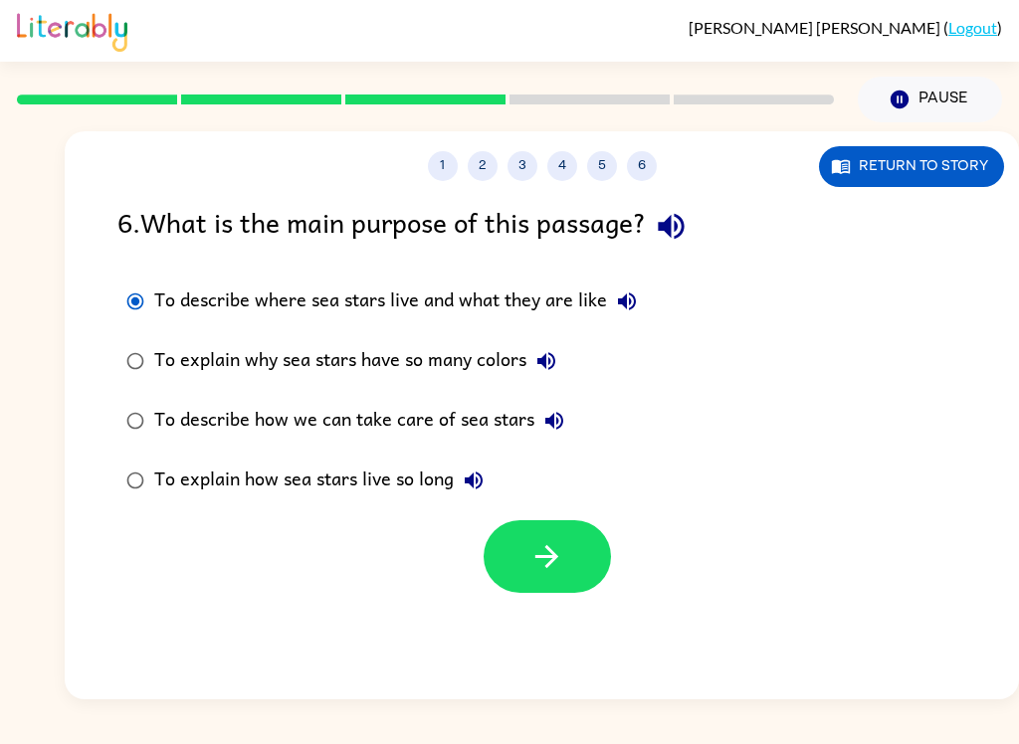
click at [552, 545] on icon "button" at bounding box center [546, 556] width 35 height 35
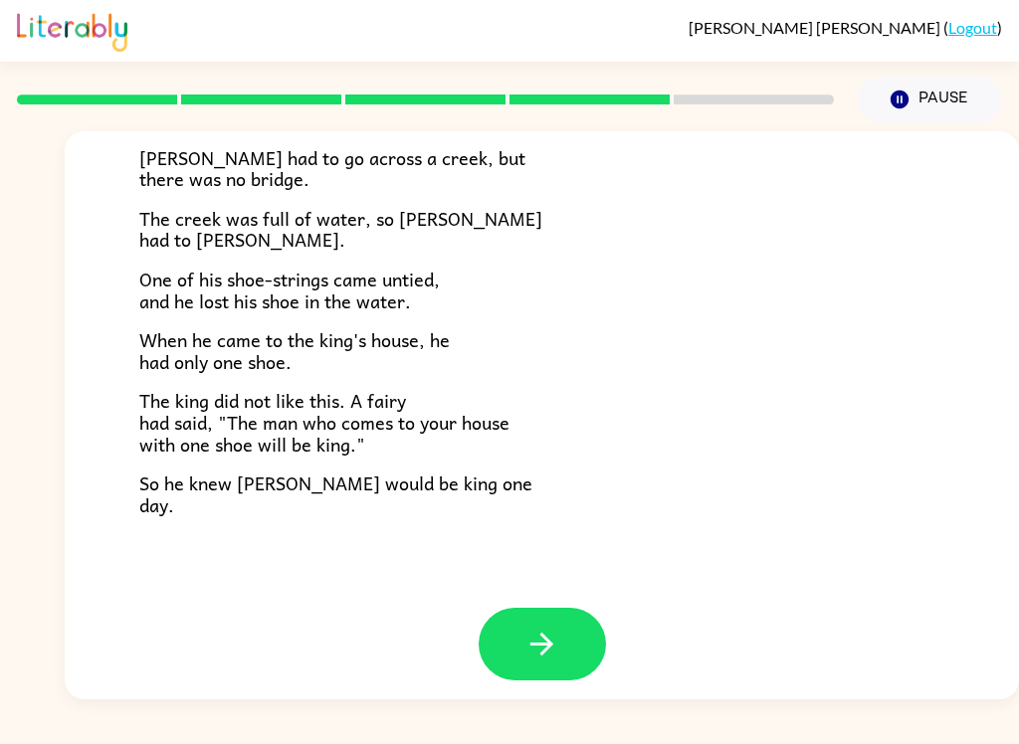
scroll to position [329, 0]
click at [554, 609] on button "button" at bounding box center [541, 645] width 127 height 73
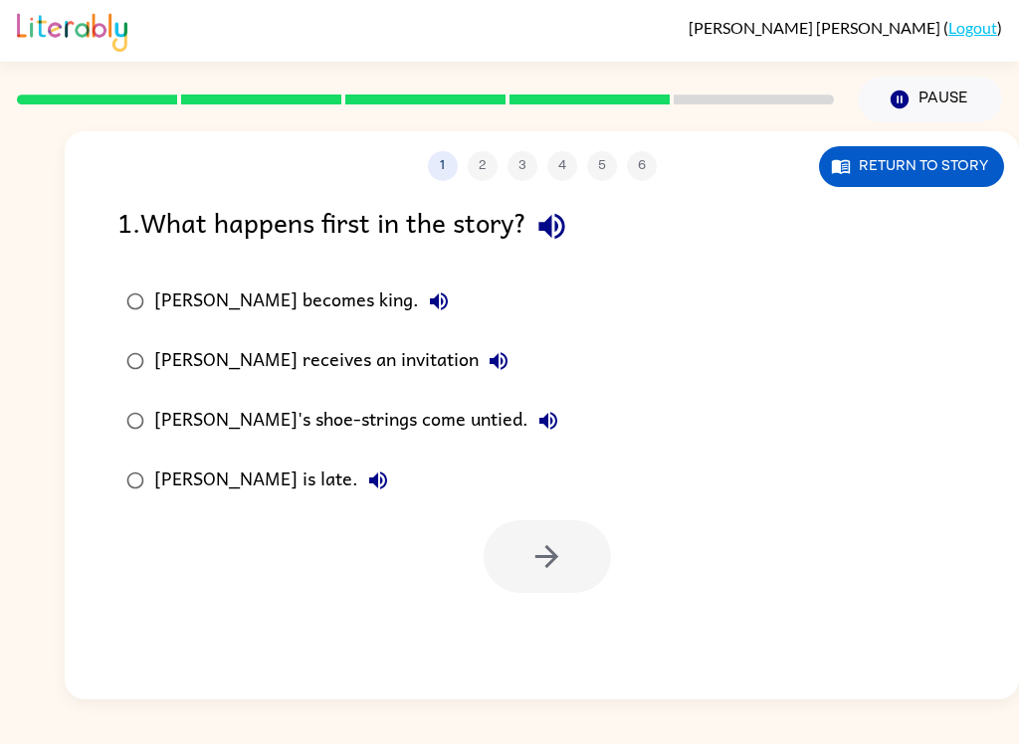
scroll to position [0, 0]
click at [331, 440] on div "[PERSON_NAME]'s shoe-strings come untied." at bounding box center [361, 421] width 414 height 40
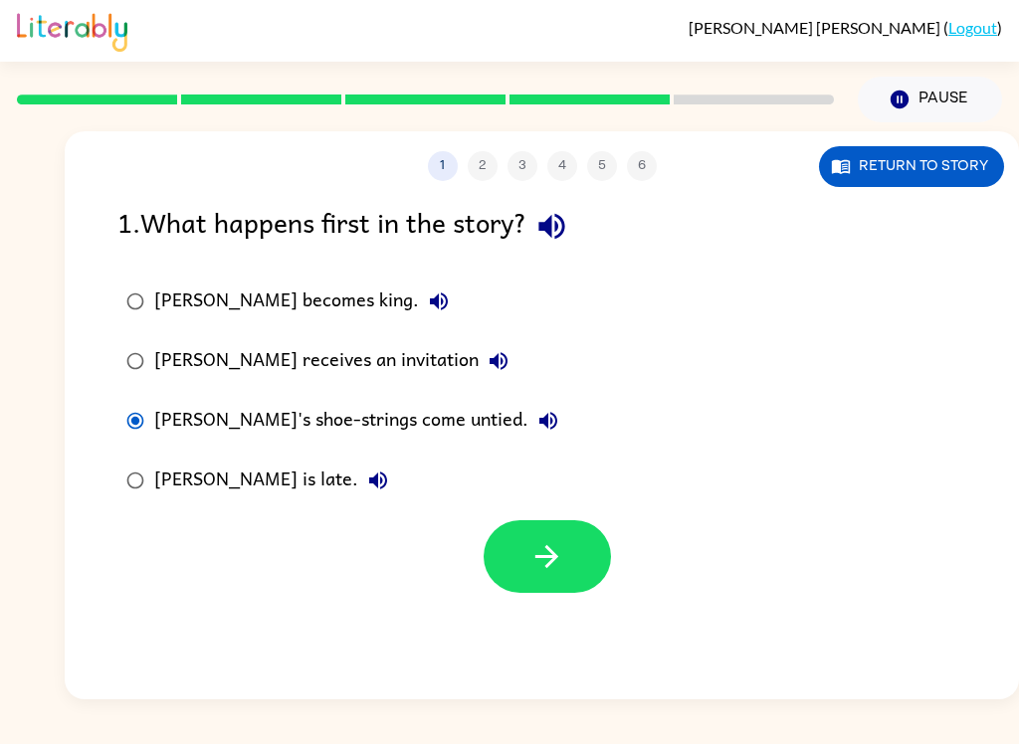
click at [584, 538] on button "button" at bounding box center [546, 556] width 127 height 73
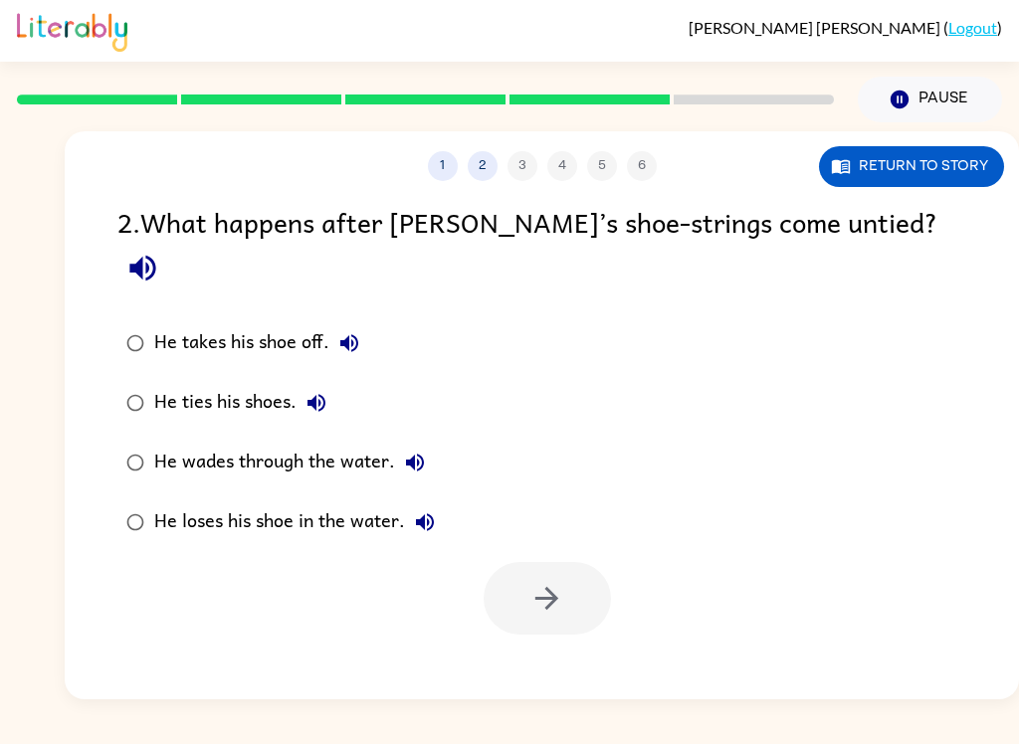
click at [320, 502] on div "He loses his shoe in the water." at bounding box center [299, 522] width 290 height 40
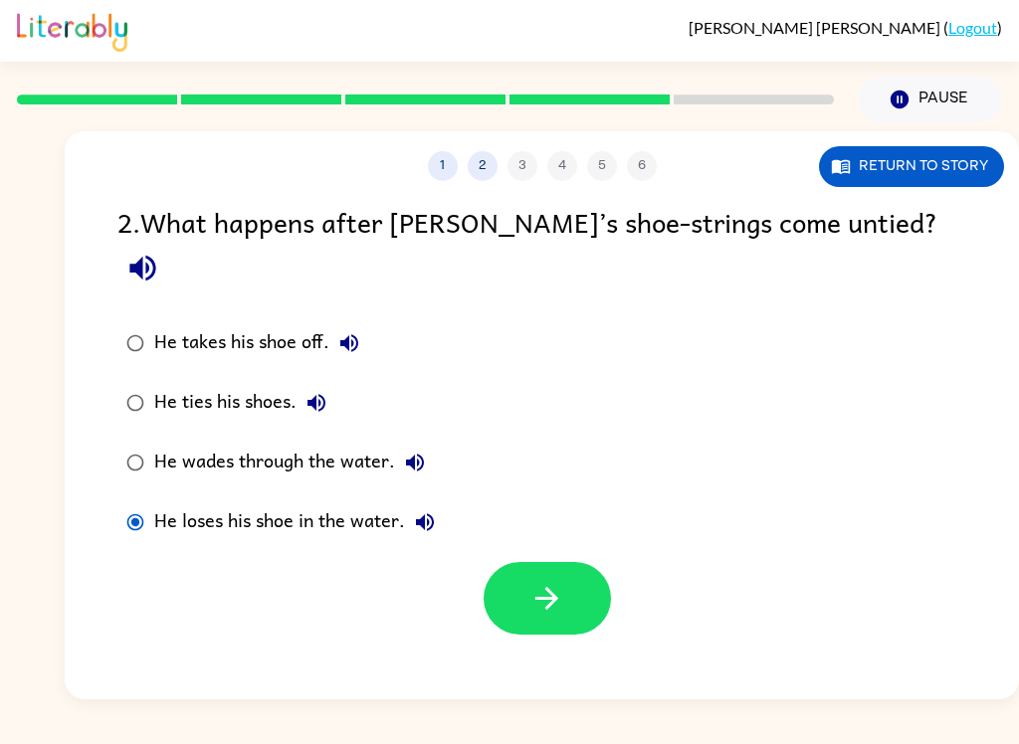
click at [528, 591] on button "button" at bounding box center [546, 598] width 127 height 73
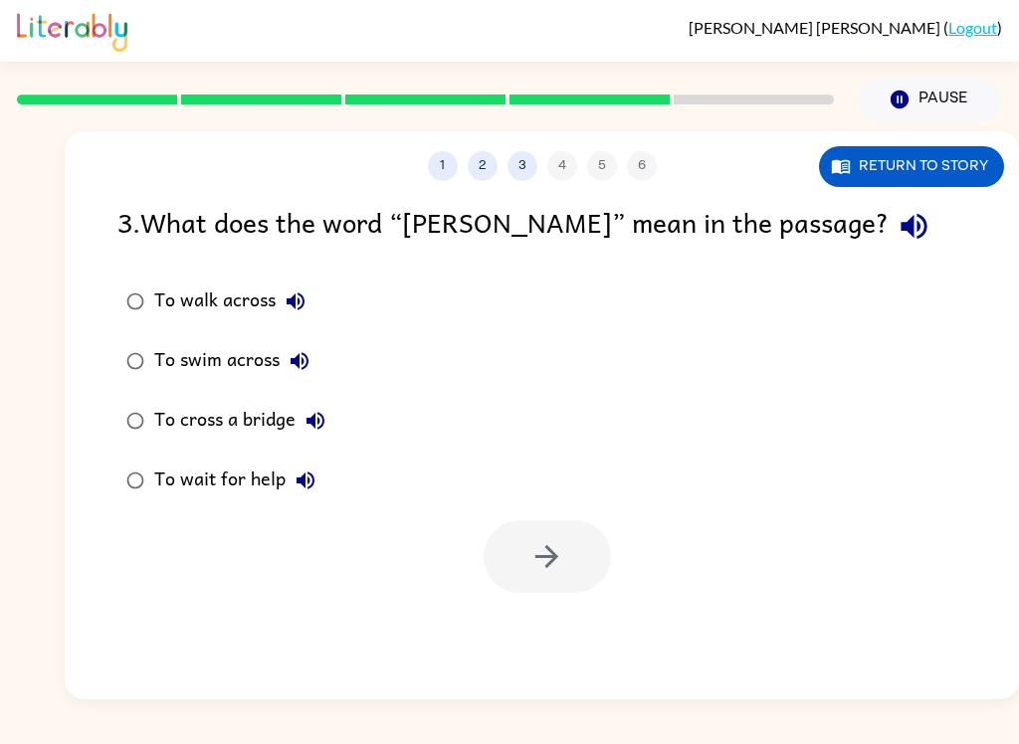
click at [199, 343] on div "To swim across" at bounding box center [236, 361] width 165 height 40
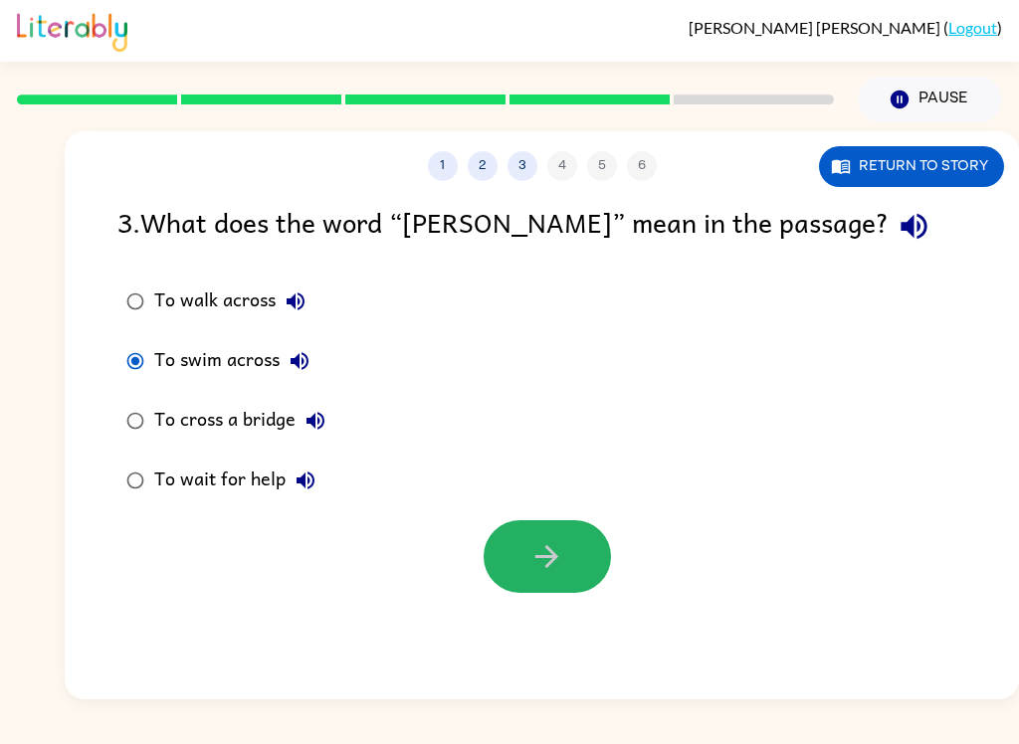
click at [592, 556] on button "button" at bounding box center [546, 556] width 127 height 73
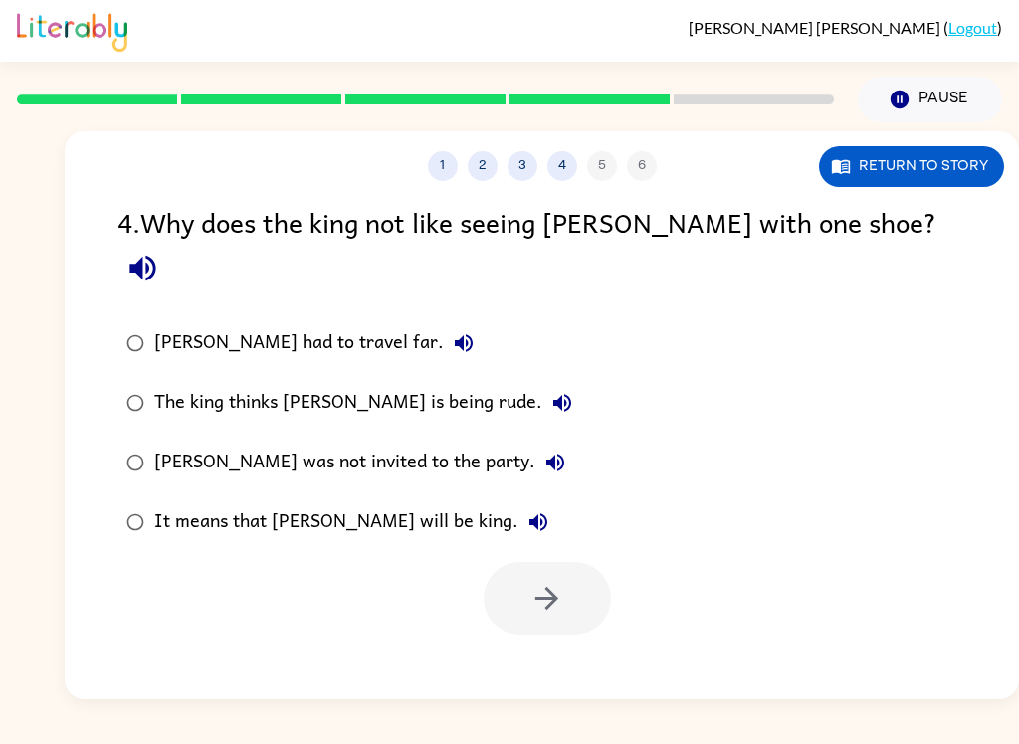
click at [398, 383] on div "The king thinks [PERSON_NAME] is being rude." at bounding box center [368, 403] width 428 height 40
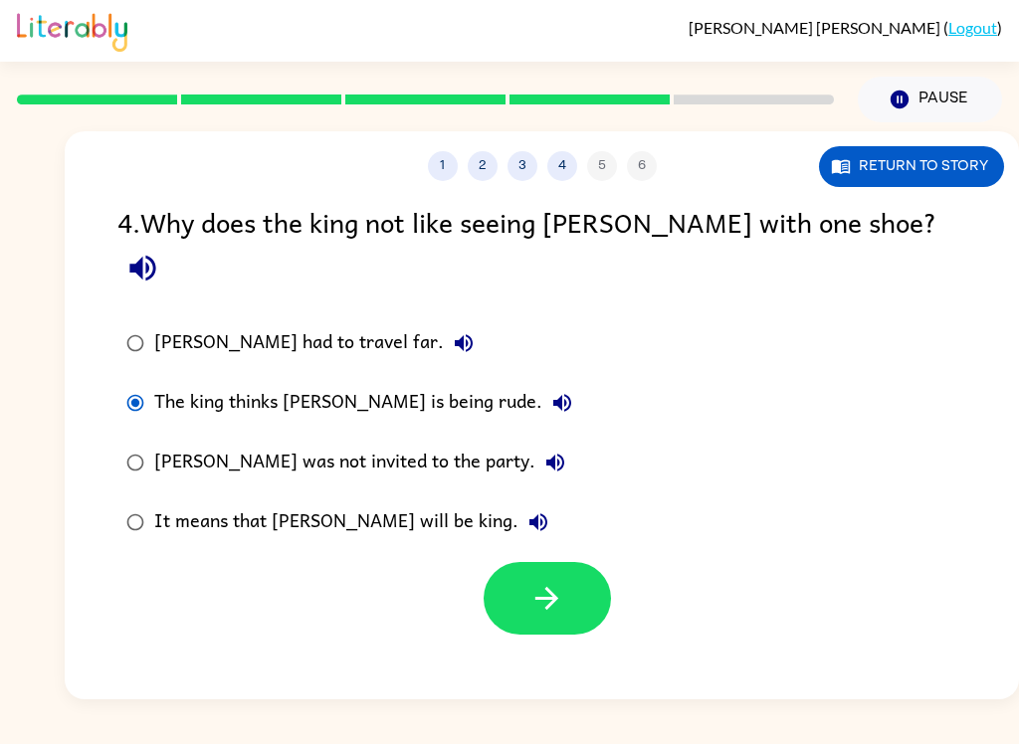
click at [537, 581] on icon "button" at bounding box center [546, 598] width 35 height 35
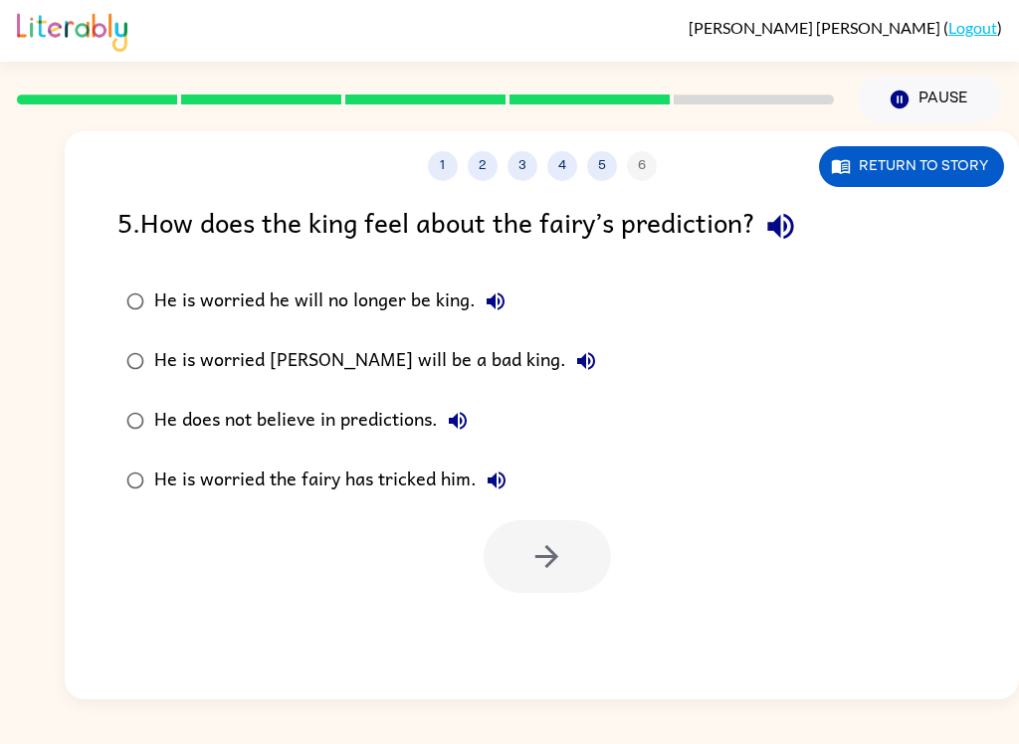
click at [345, 476] on div "He is worried the fairy has tricked him." at bounding box center [335, 481] width 362 height 40
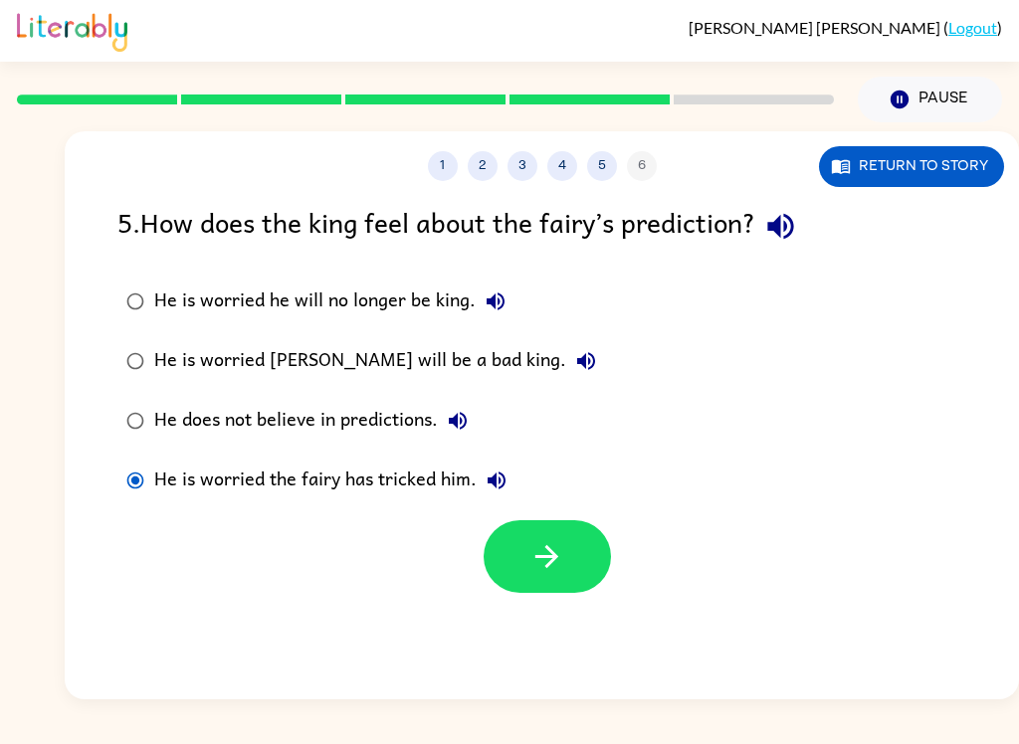
click at [570, 534] on button "button" at bounding box center [546, 556] width 127 height 73
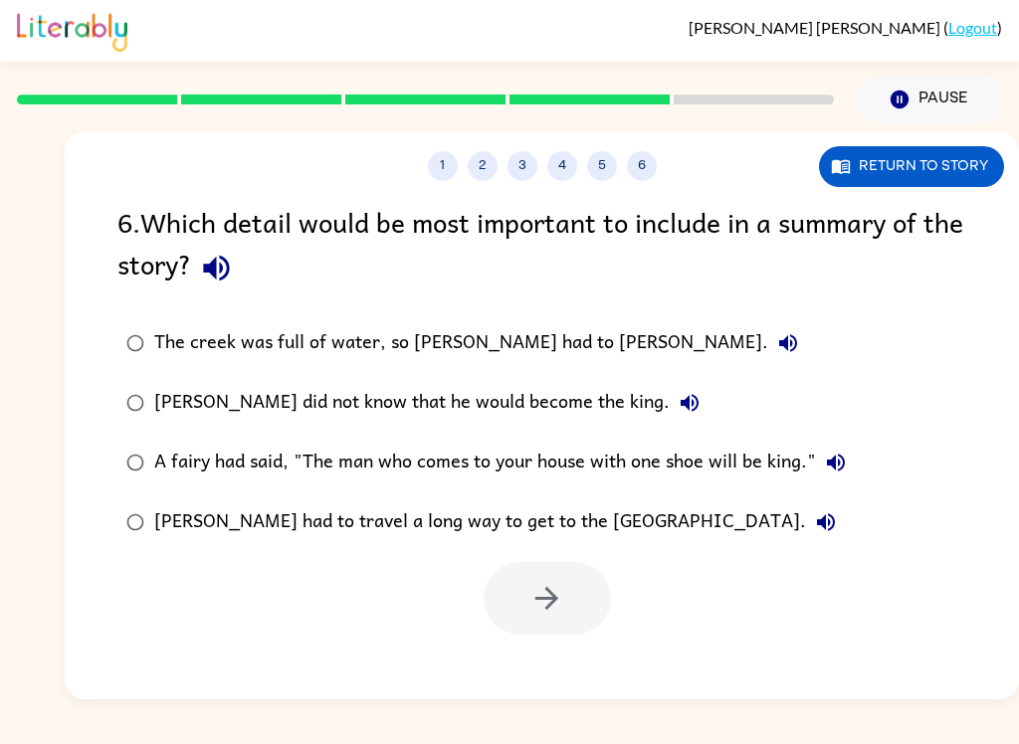
click at [518, 336] on div "The creek was full of water, so [PERSON_NAME] had to [PERSON_NAME]." at bounding box center [480, 343] width 653 height 40
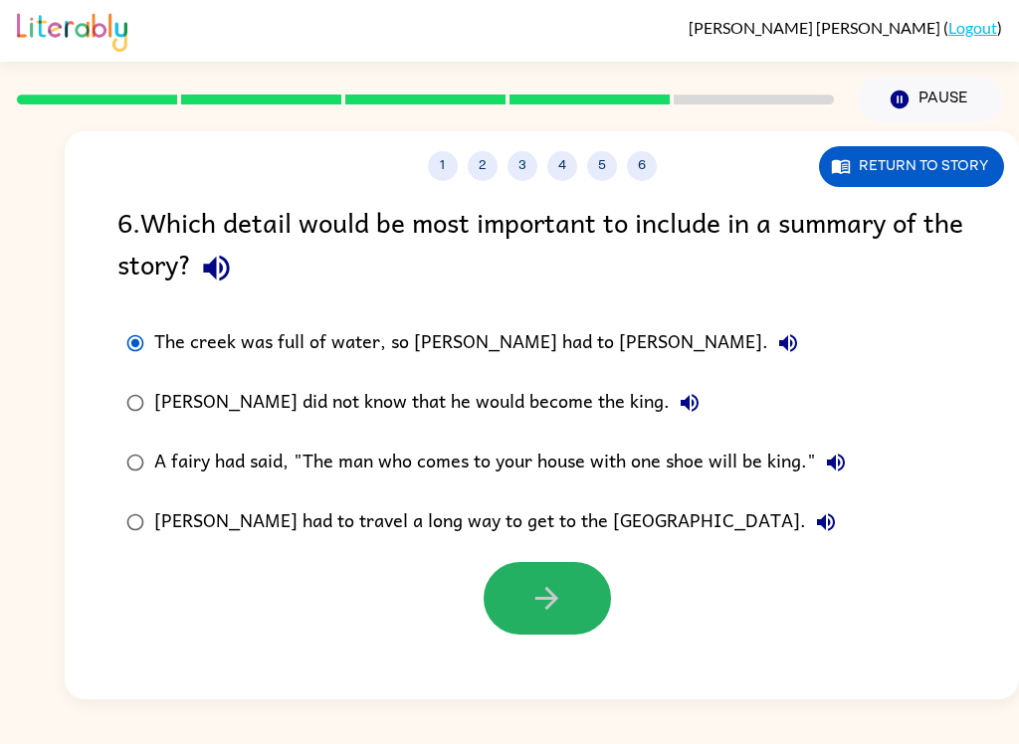
click at [564, 590] on button "button" at bounding box center [546, 598] width 127 height 73
